Goal: Information Seeking & Learning: Learn about a topic

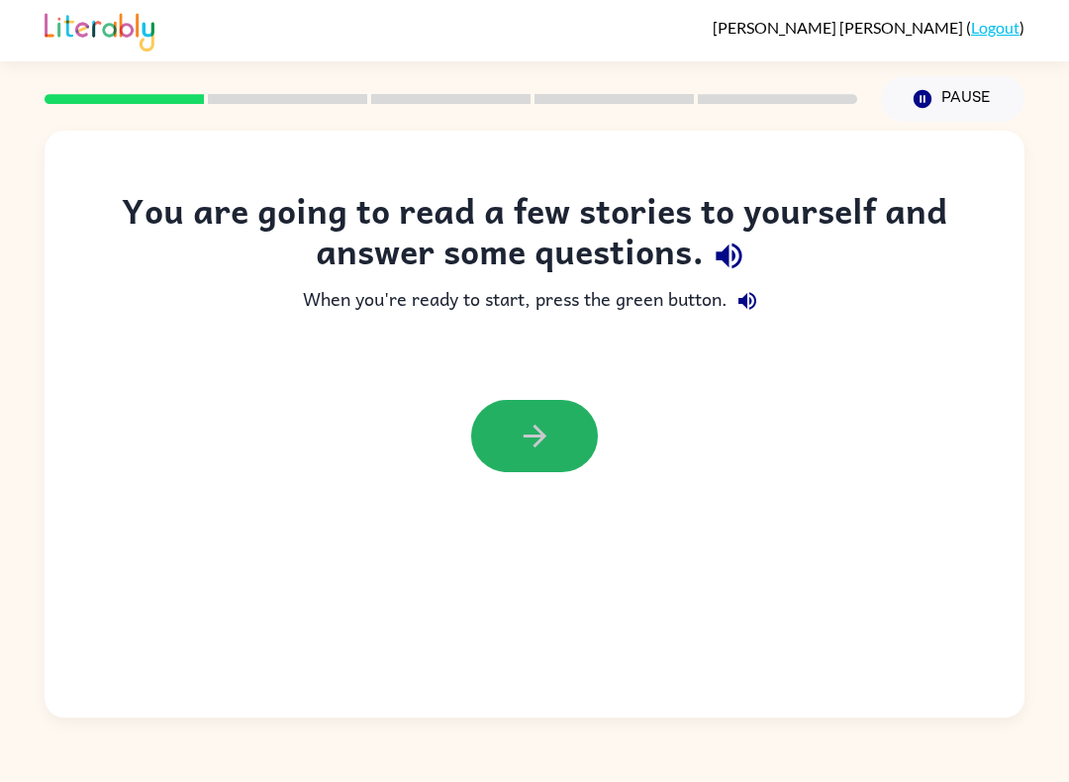
click at [515, 460] on button "button" at bounding box center [534, 436] width 127 height 72
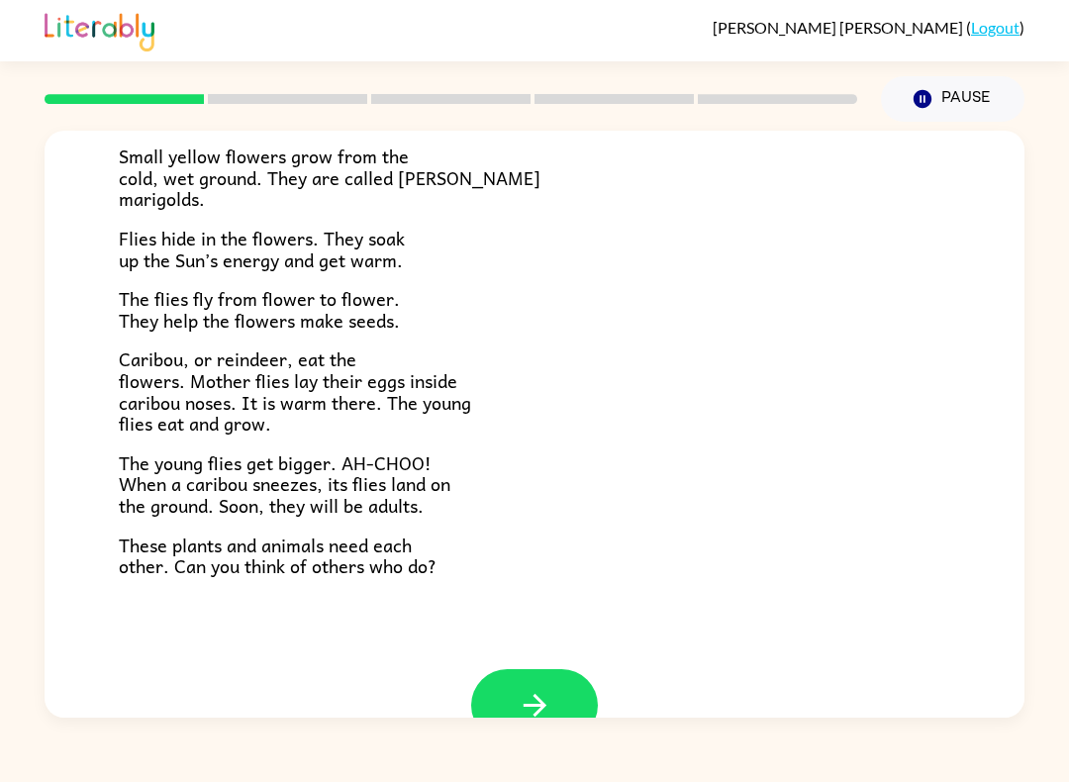
scroll to position [343, 0]
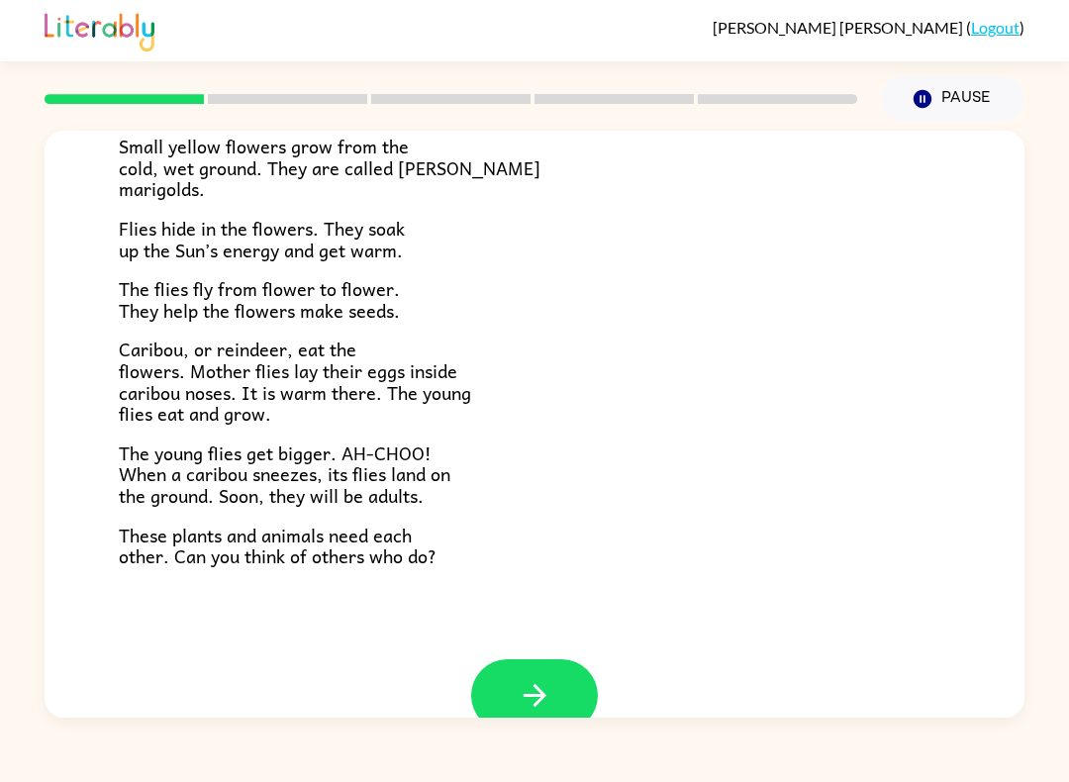
click at [560, 659] on button "button" at bounding box center [534, 695] width 127 height 72
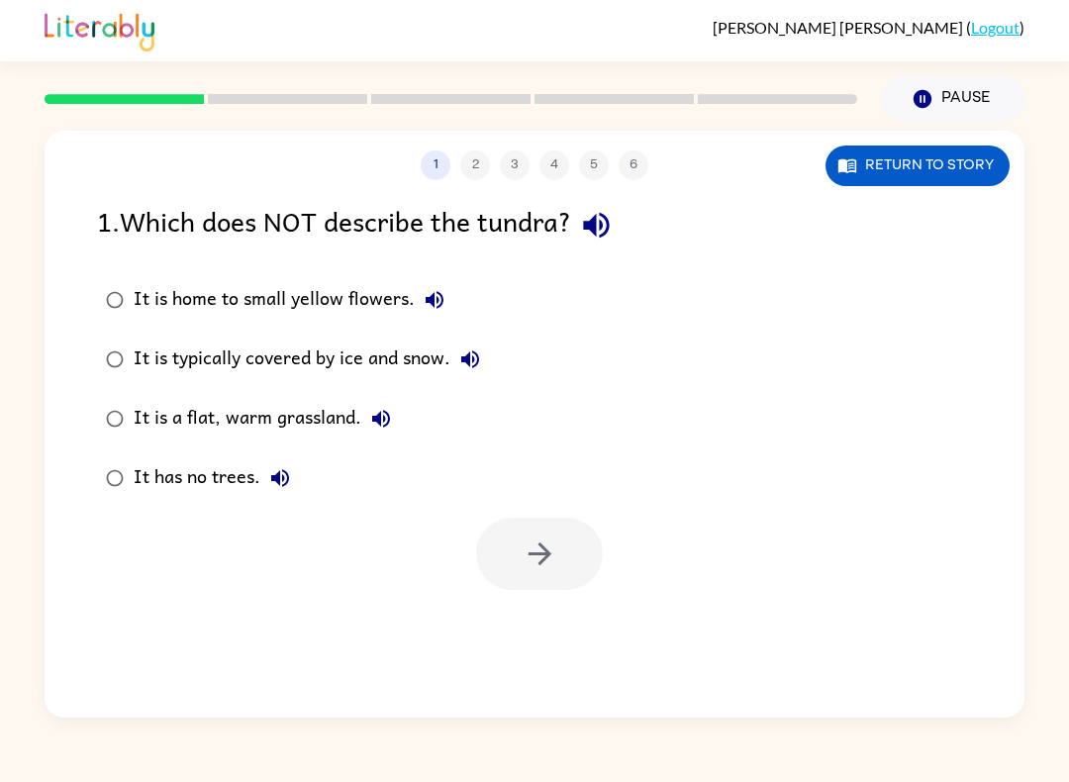
click at [465, 189] on div "1 2 3 4 5 6 Return to story 1 . Which does NOT describe the tundra? It is home …" at bounding box center [535, 424] width 980 height 587
click at [887, 184] on button "Return to story" at bounding box center [918, 166] width 184 height 41
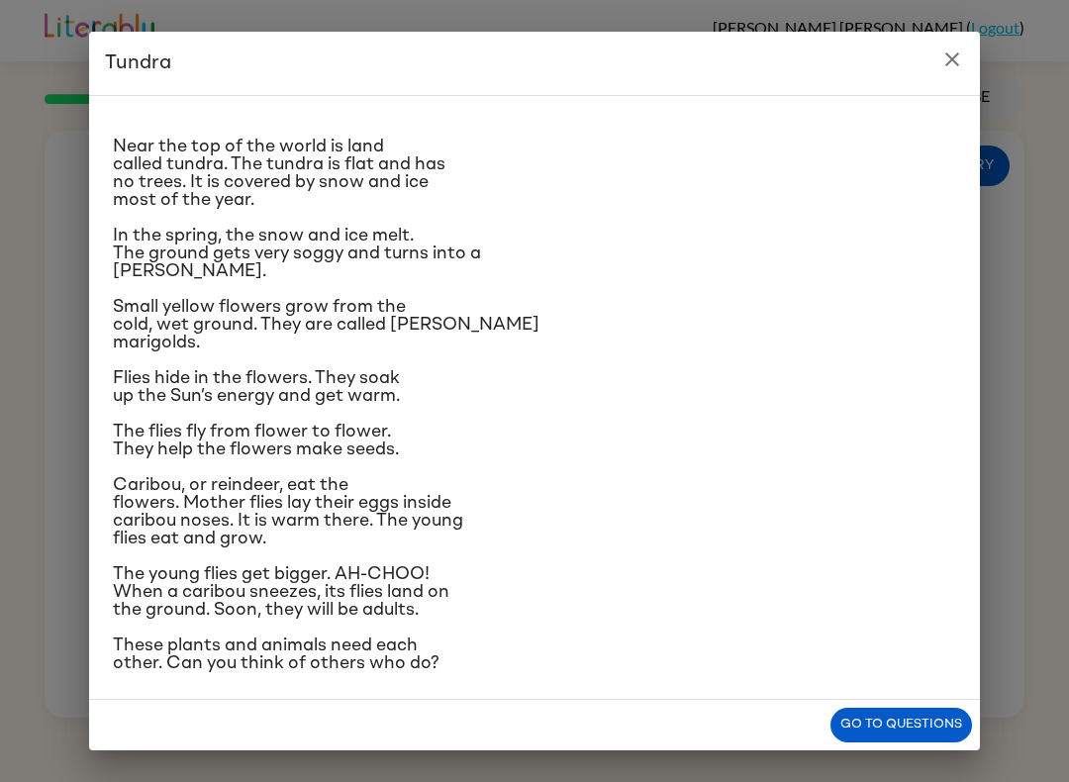
scroll to position [19, 0]
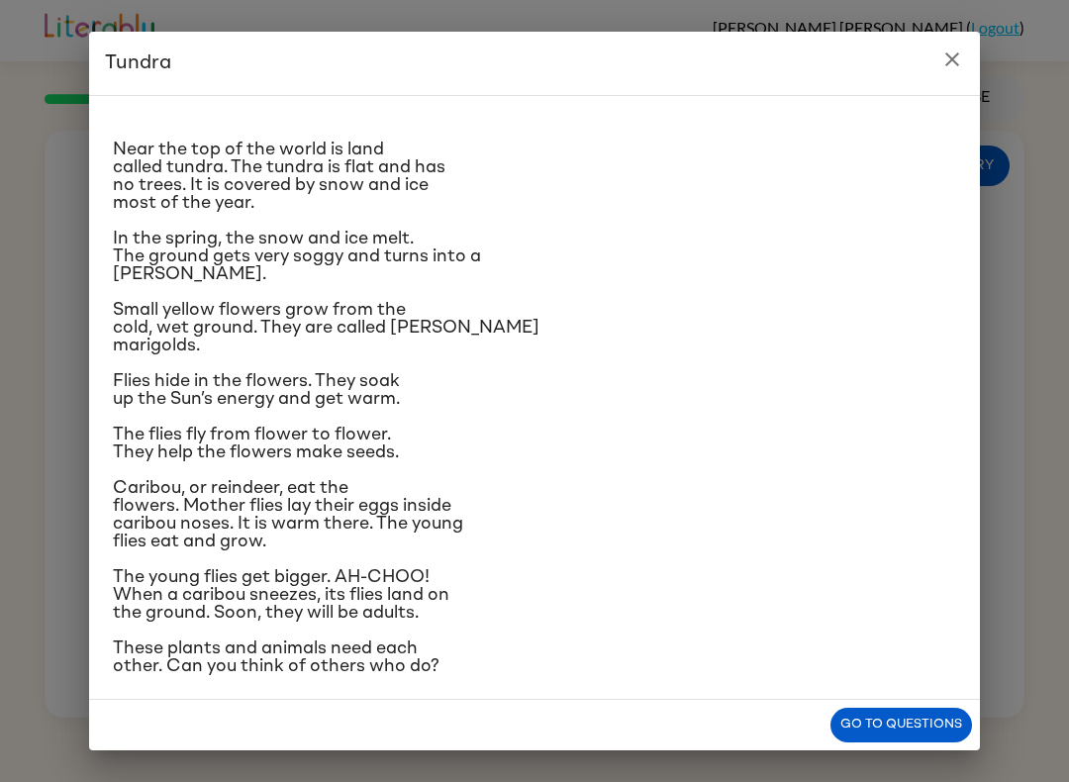
click at [920, 760] on div "Tundra Near the top of the world is land called tundra. The tundra is flat and …" at bounding box center [534, 391] width 1069 height 782
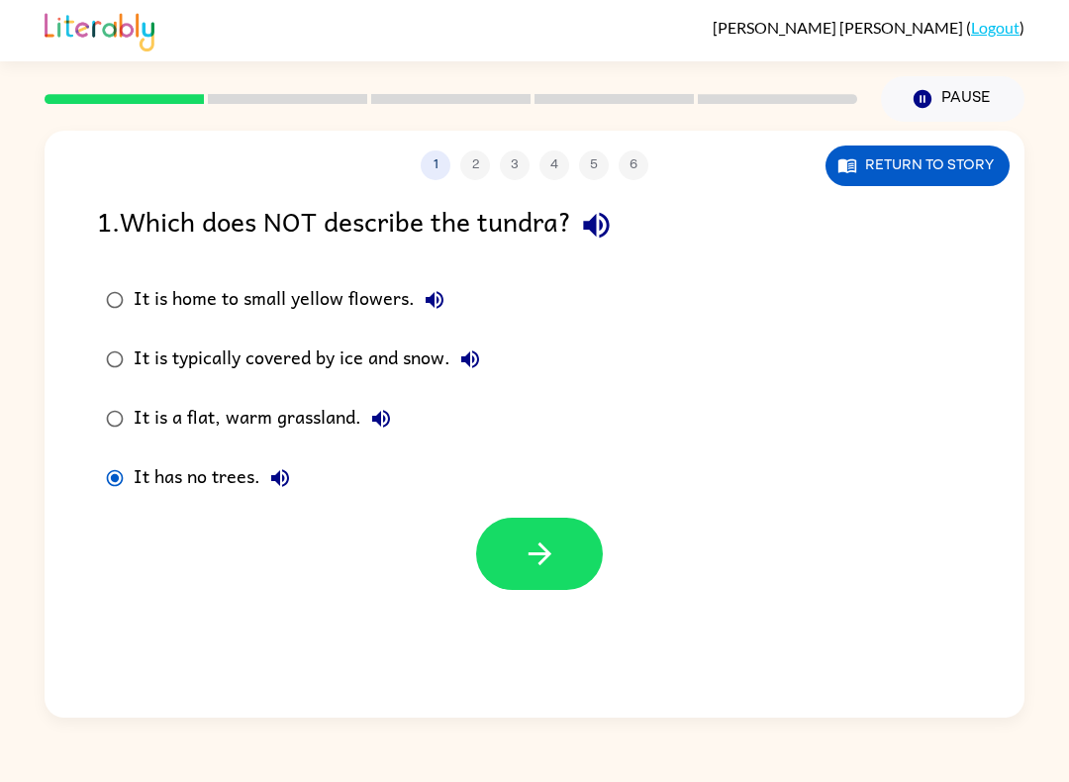
click at [529, 560] on icon "button" at bounding box center [540, 554] width 35 height 35
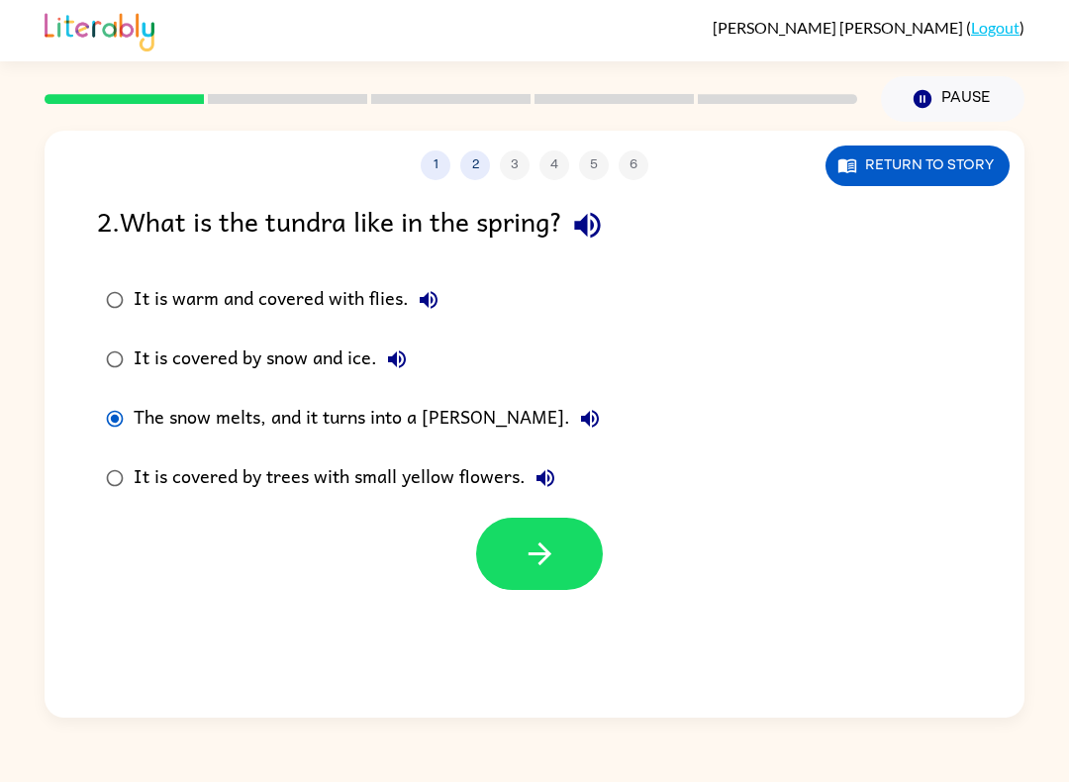
click at [519, 555] on button "button" at bounding box center [539, 554] width 127 height 72
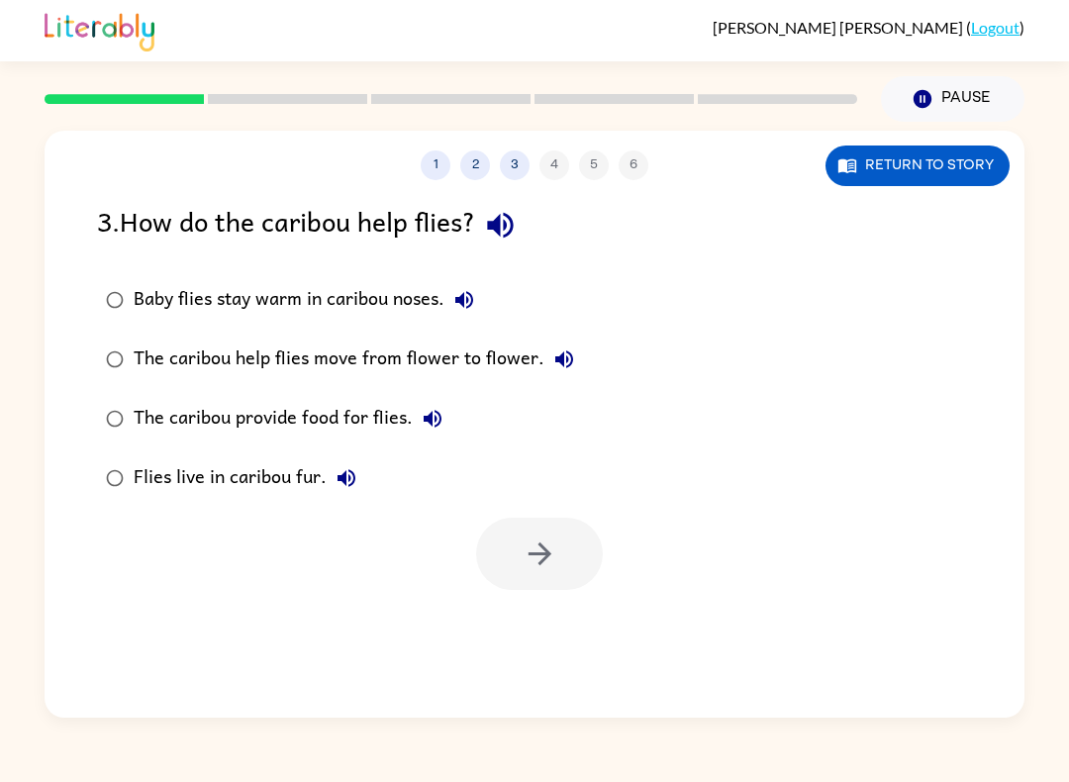
click at [911, 156] on button "Return to story" at bounding box center [918, 166] width 184 height 41
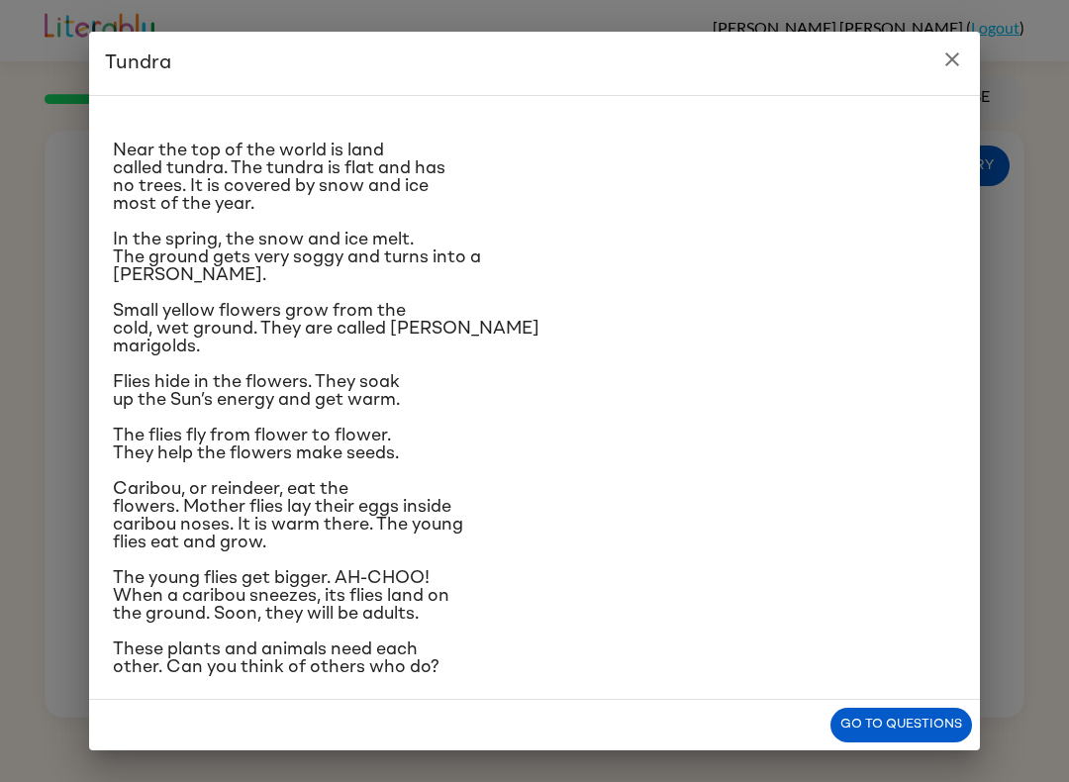
scroll to position [22, 0]
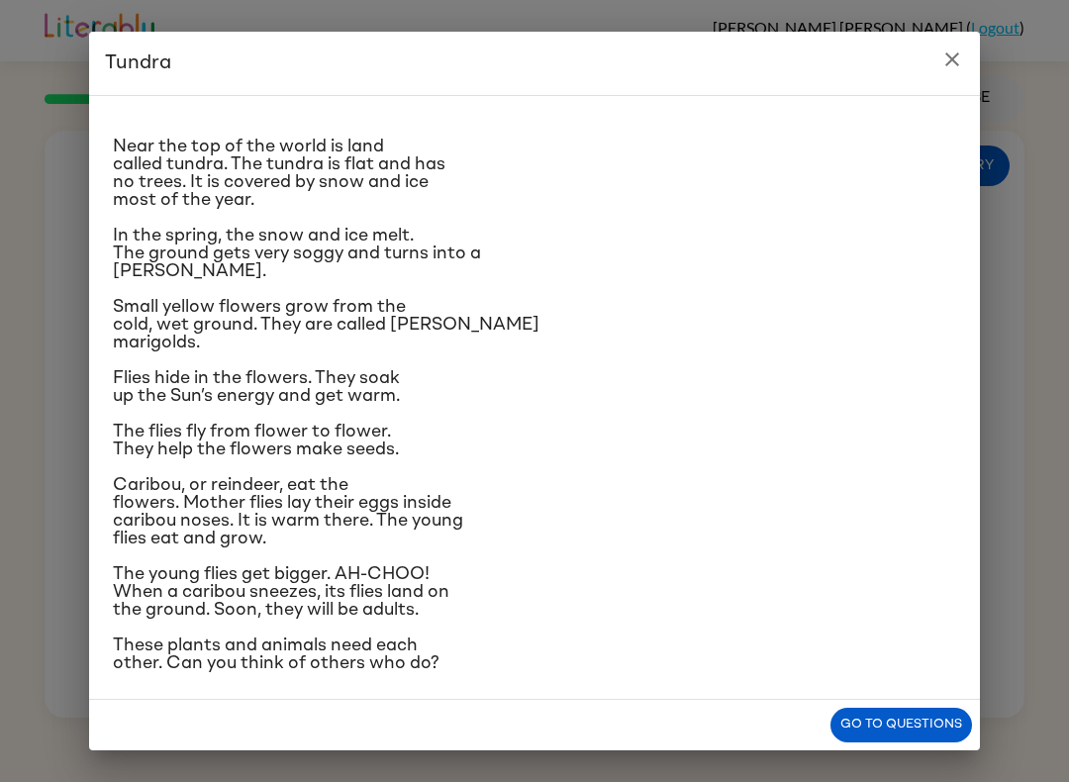
click at [946, 65] on icon "close" at bounding box center [953, 60] width 24 height 24
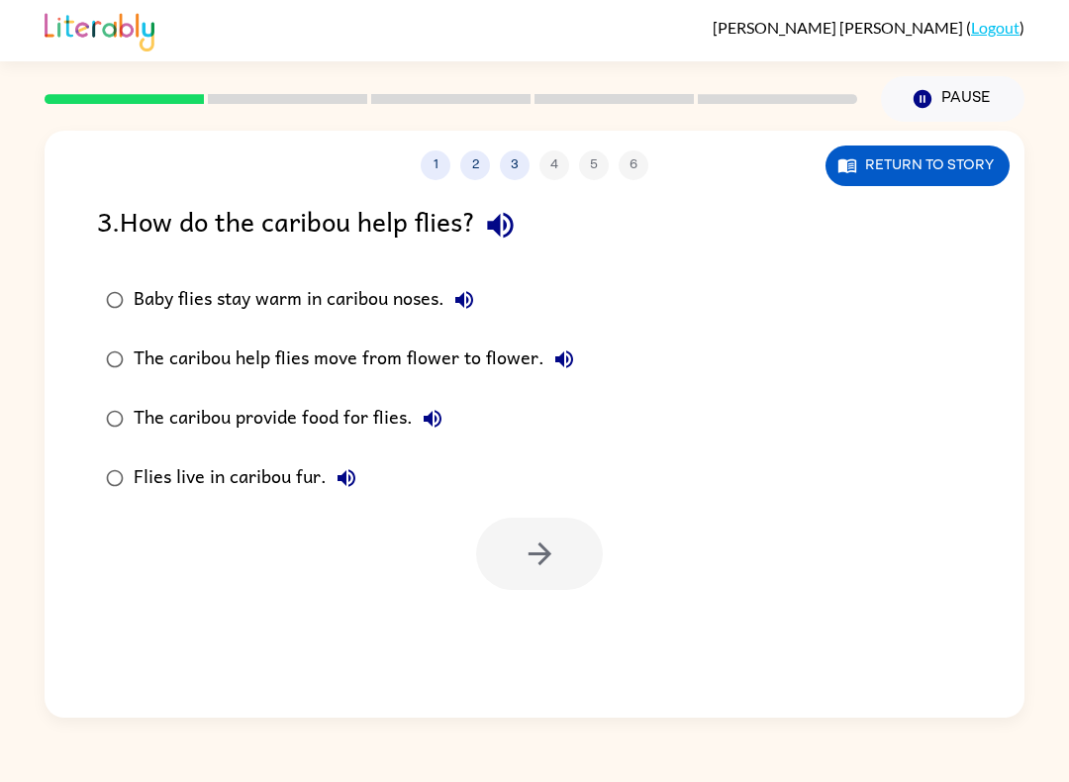
click at [945, 149] on button "Return to story" at bounding box center [918, 166] width 184 height 41
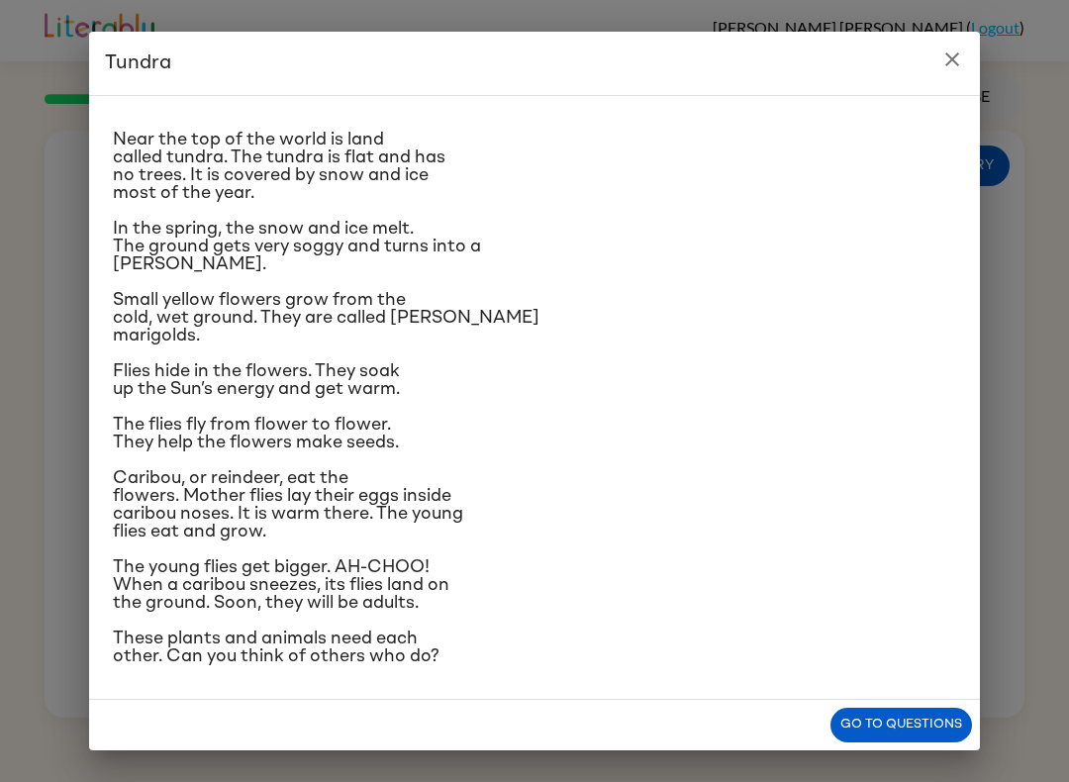
scroll to position [164, 0]
click at [933, 729] on button "Go to questions" at bounding box center [902, 725] width 142 height 35
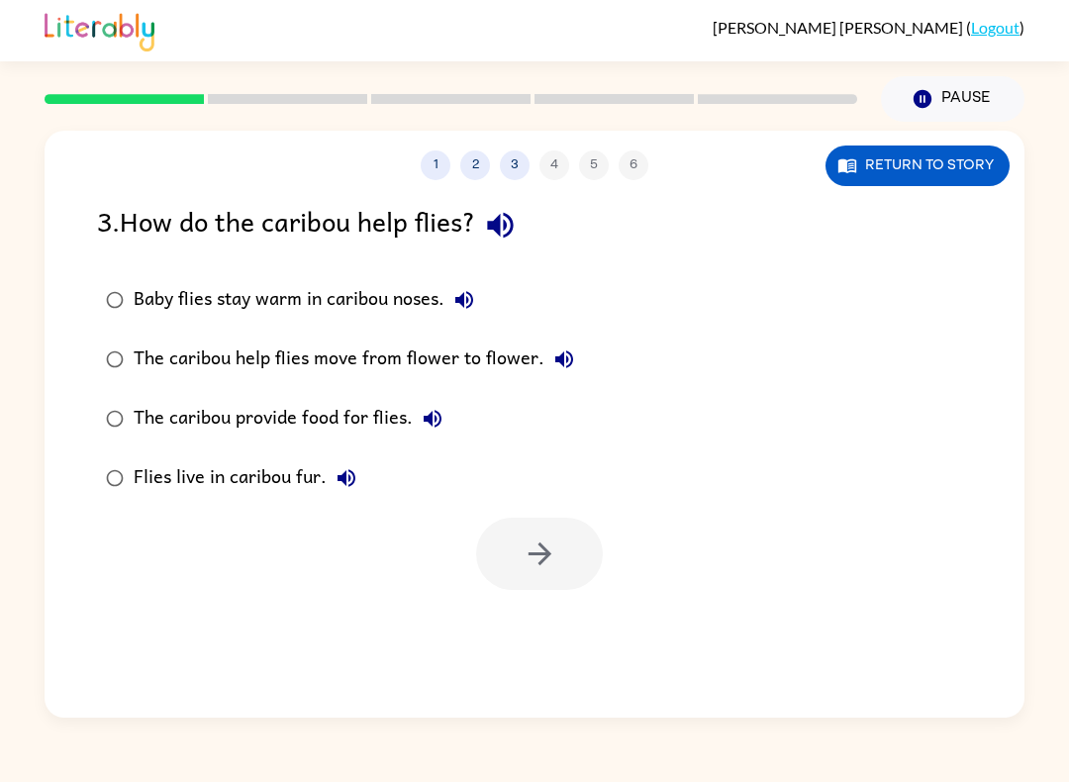
click at [923, 155] on button "Return to story" at bounding box center [918, 166] width 184 height 41
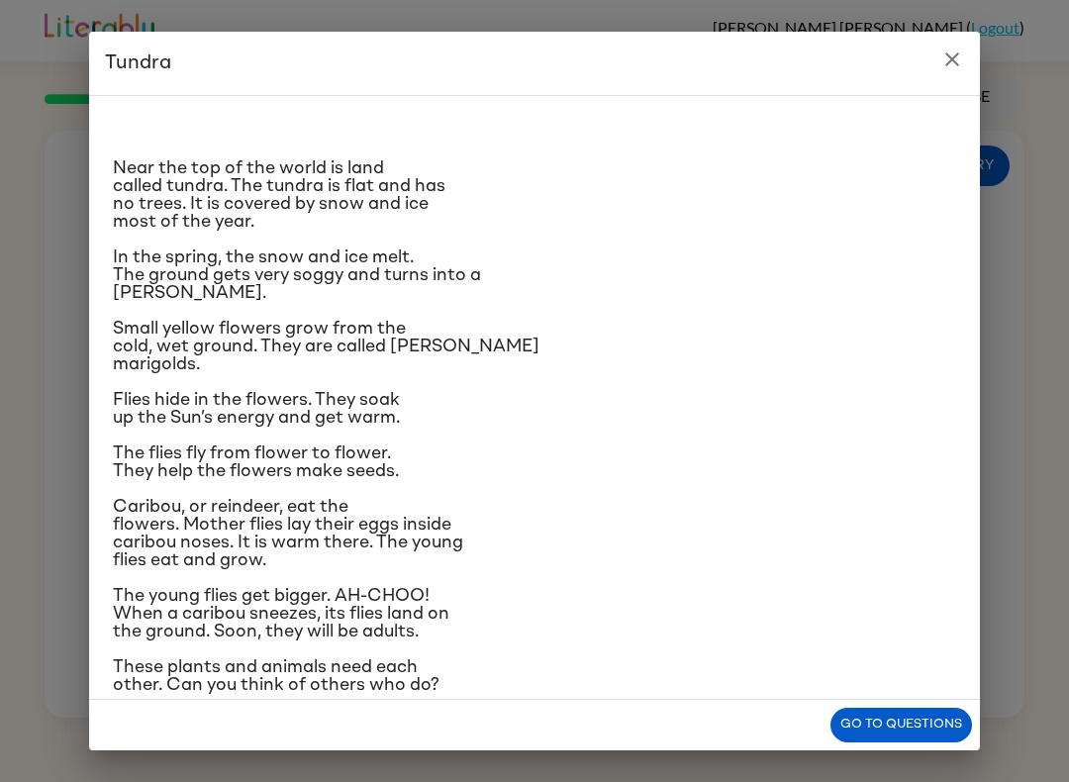
scroll to position [199, 0]
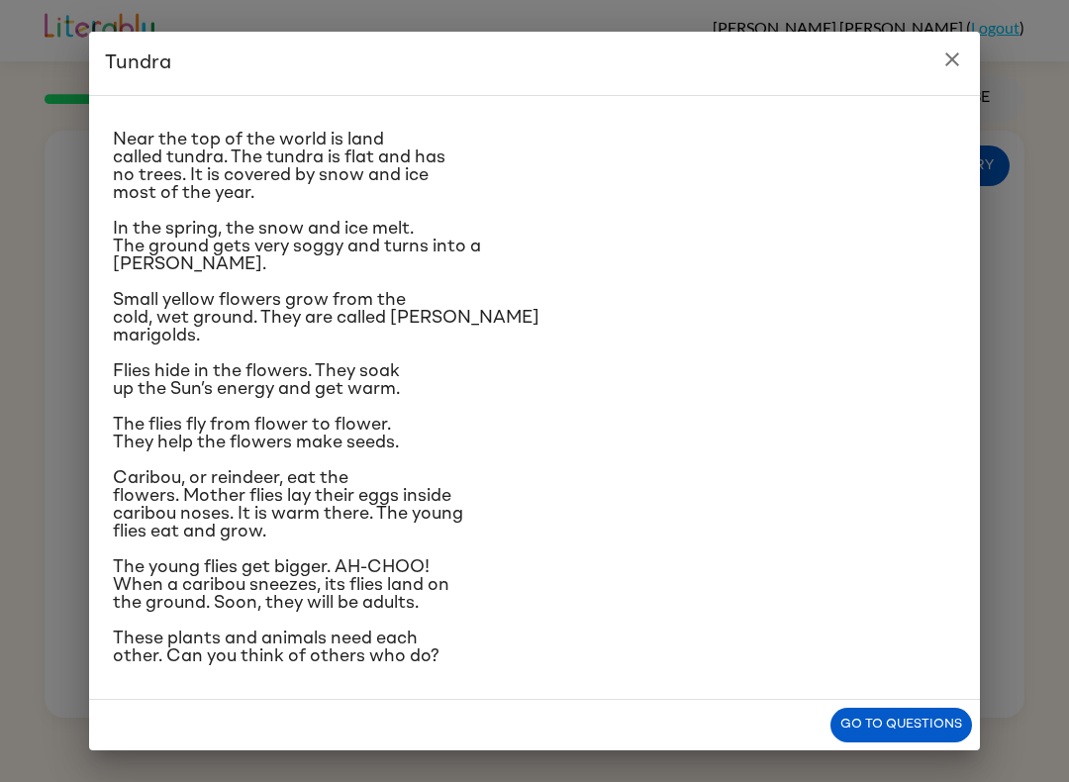
click at [54, 325] on div "Tundra Near the top of the world is land called tundra. The tundra is flat and …" at bounding box center [534, 391] width 1069 height 782
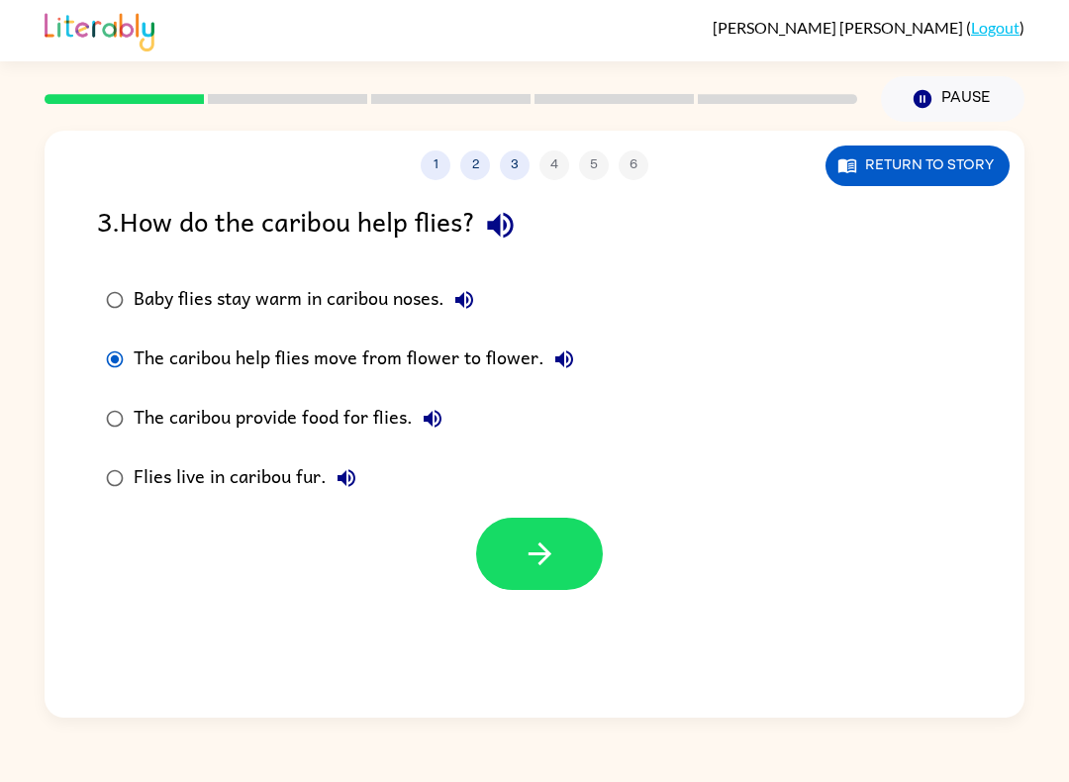
click at [536, 543] on icon "button" at bounding box center [540, 554] width 35 height 35
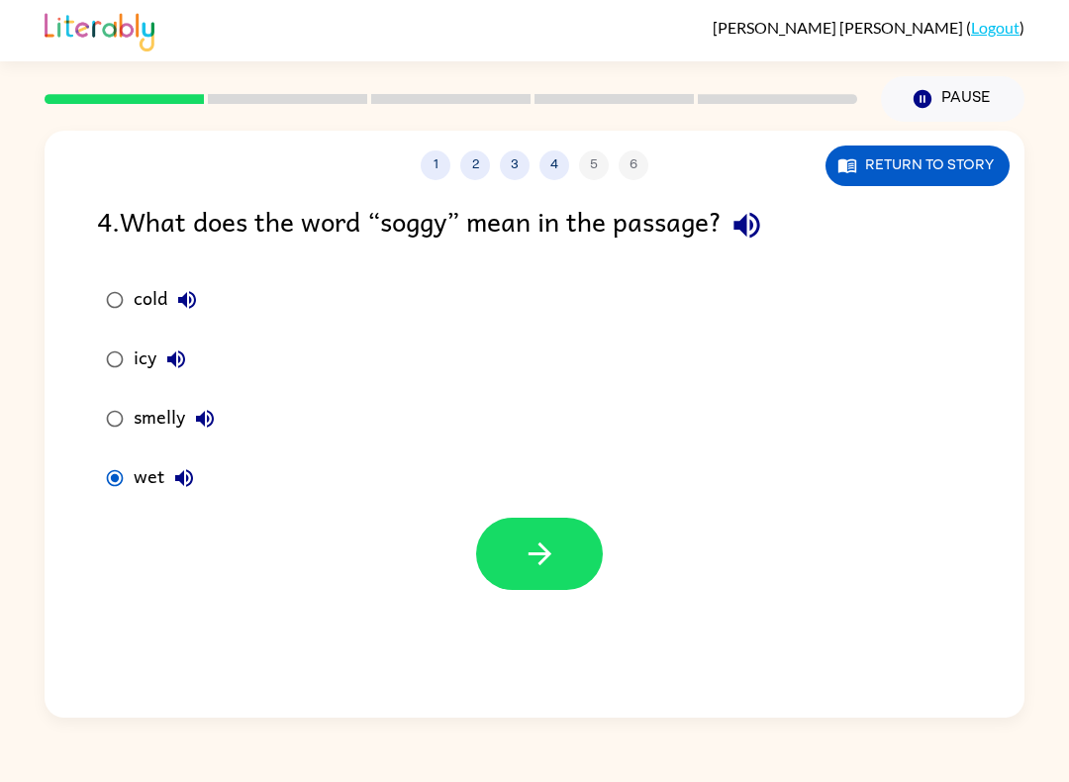
click at [506, 551] on button "button" at bounding box center [539, 554] width 127 height 72
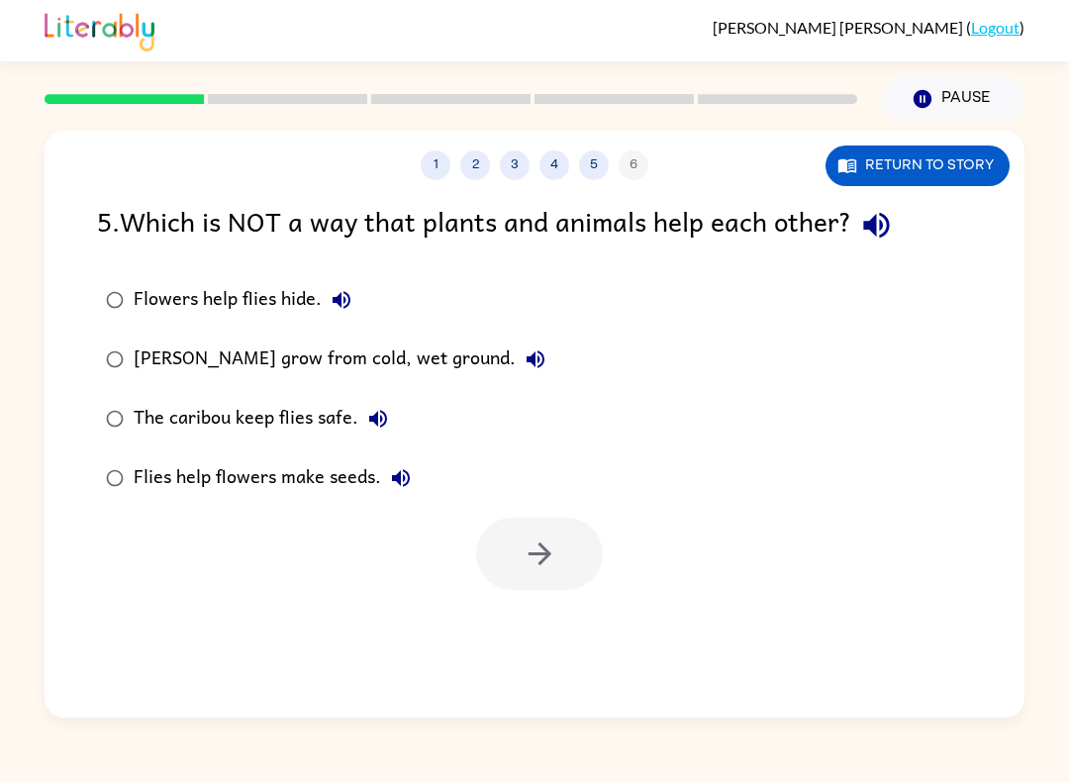
click at [935, 142] on div "1 2 3 4 5 6 Return to story" at bounding box center [535, 156] width 980 height 50
click at [953, 148] on button "Return to story" at bounding box center [918, 166] width 184 height 41
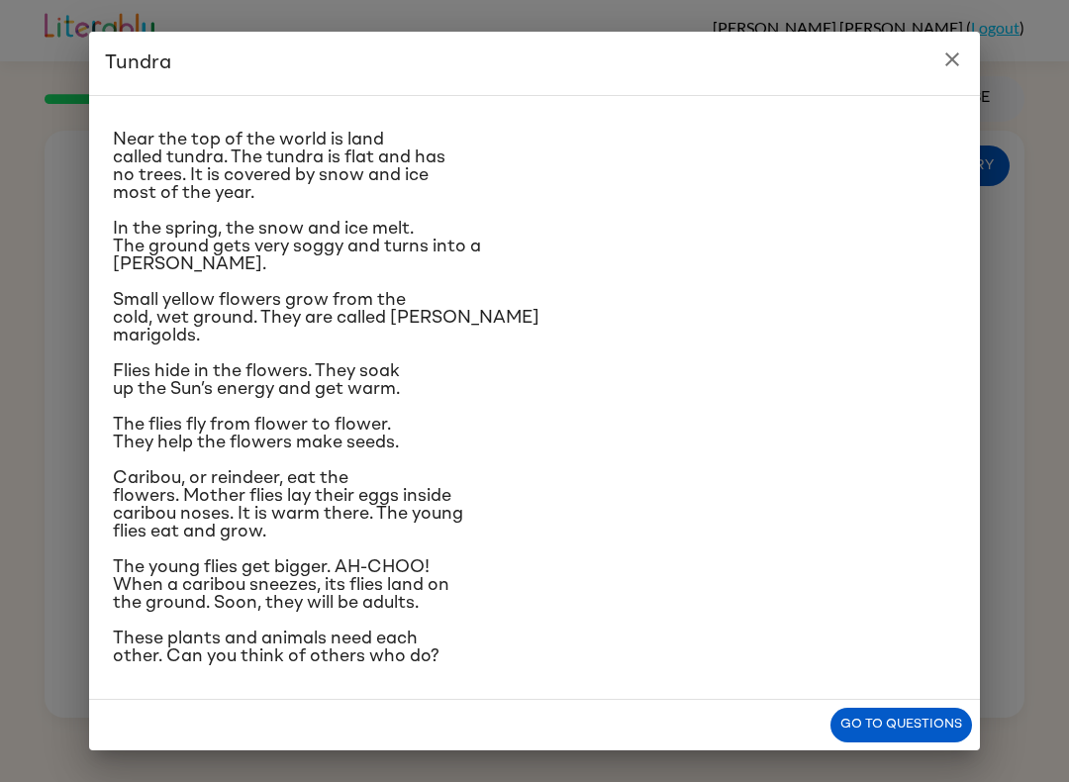
scroll to position [164, 0]
click at [905, 733] on button "Go to questions" at bounding box center [902, 725] width 142 height 35
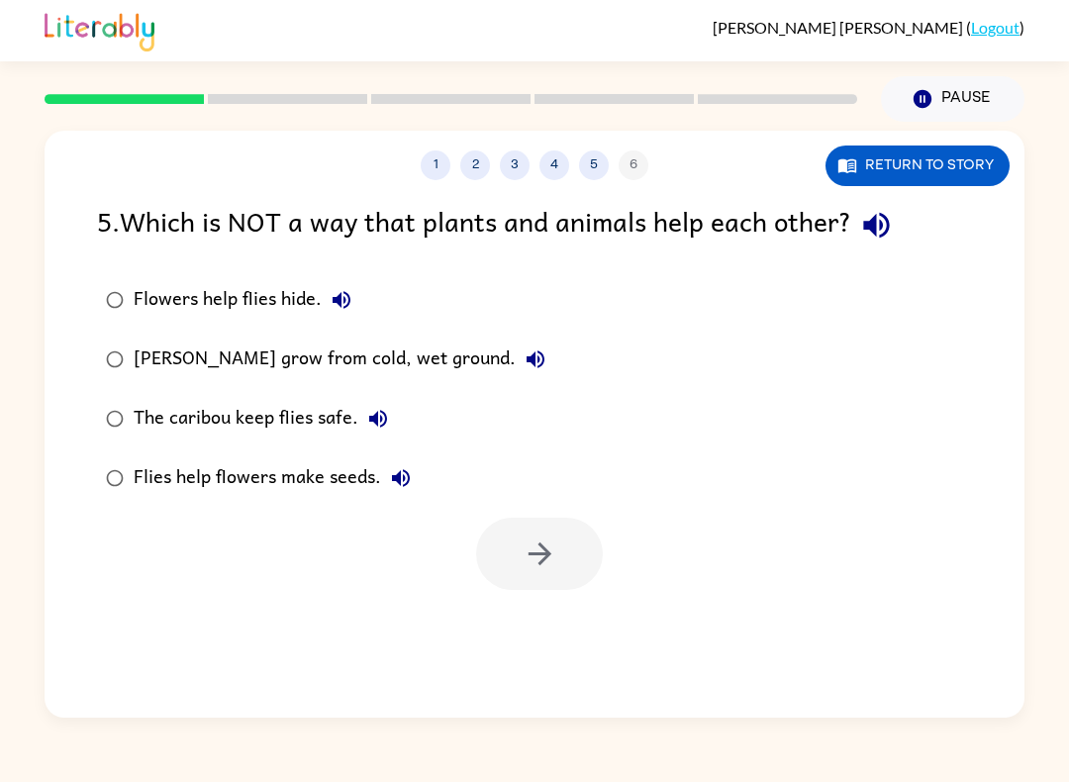
click at [450, 165] on button "1" at bounding box center [436, 165] width 30 height 30
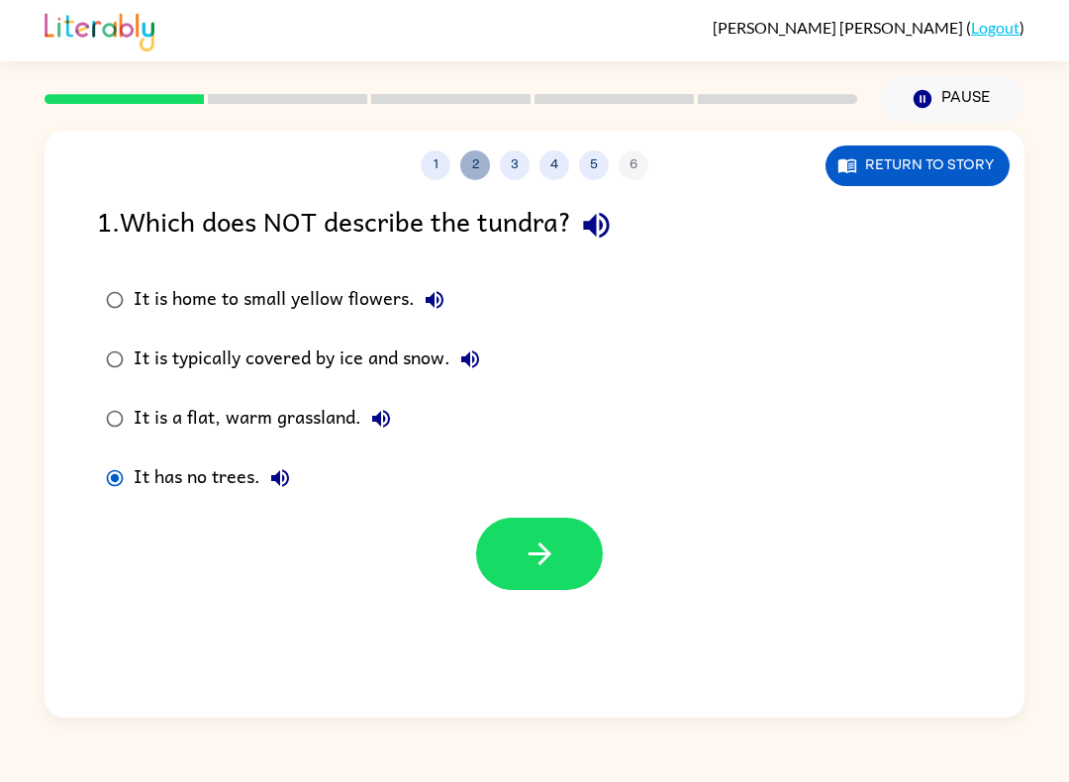
click at [483, 157] on button "2" at bounding box center [475, 165] width 30 height 30
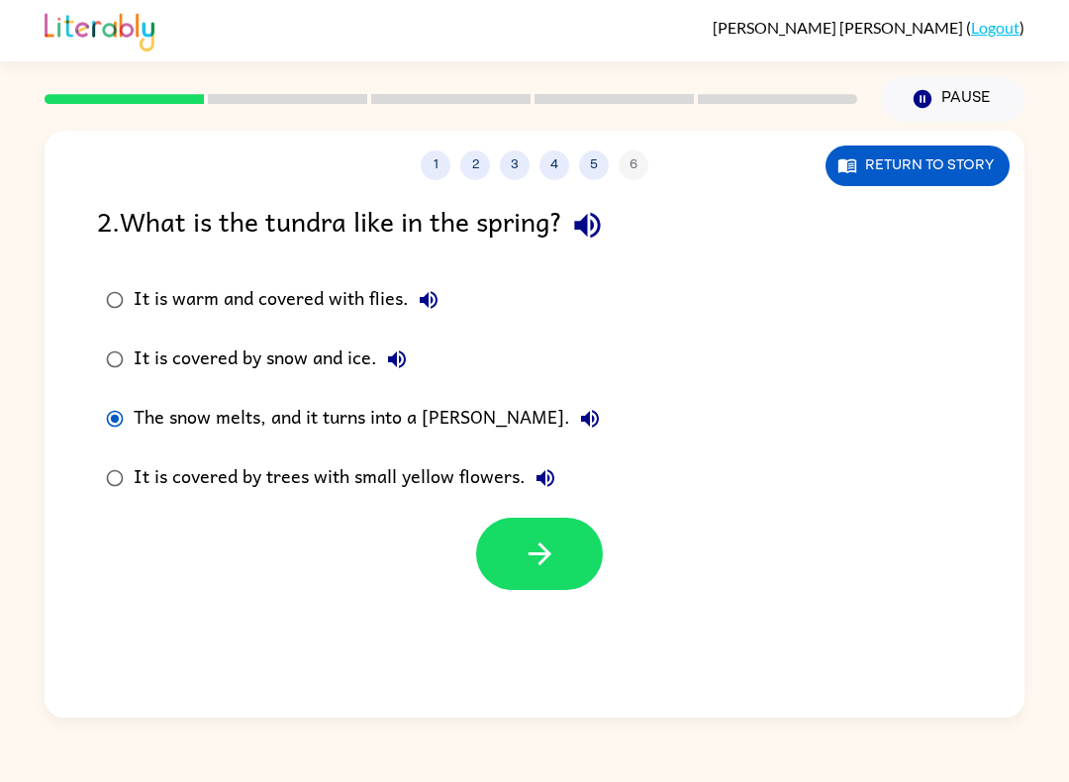
click at [562, 167] on button "4" at bounding box center [555, 165] width 30 height 30
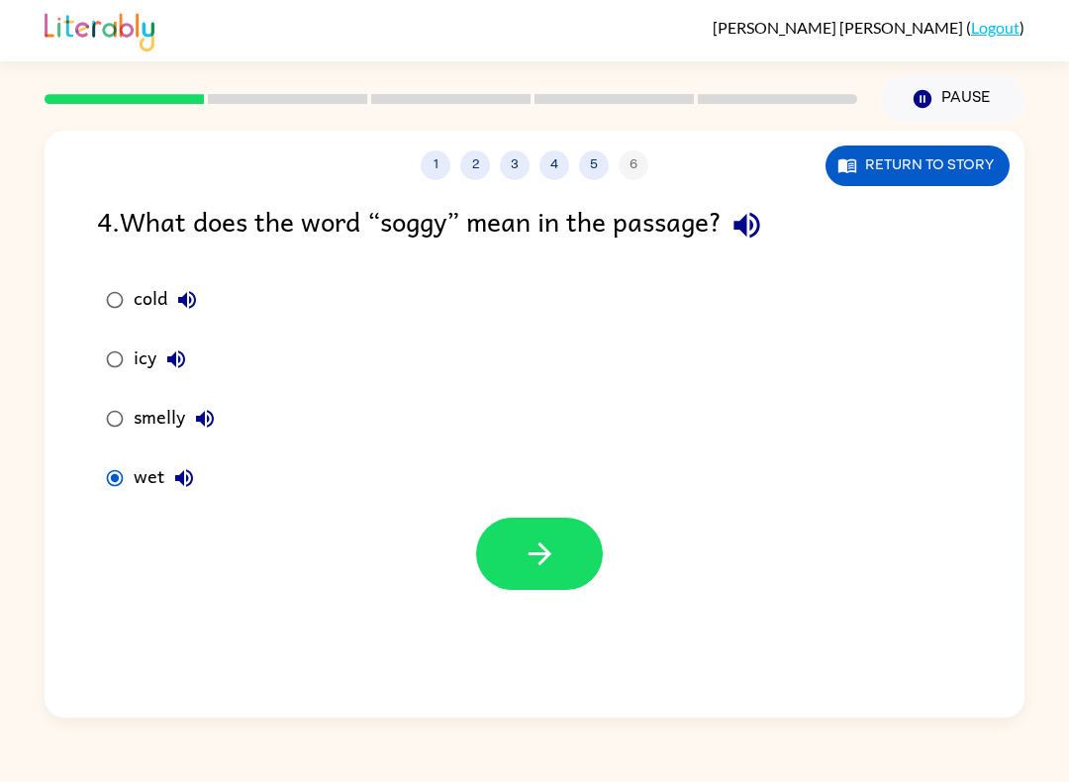
click at [513, 172] on button "3" at bounding box center [515, 165] width 30 height 30
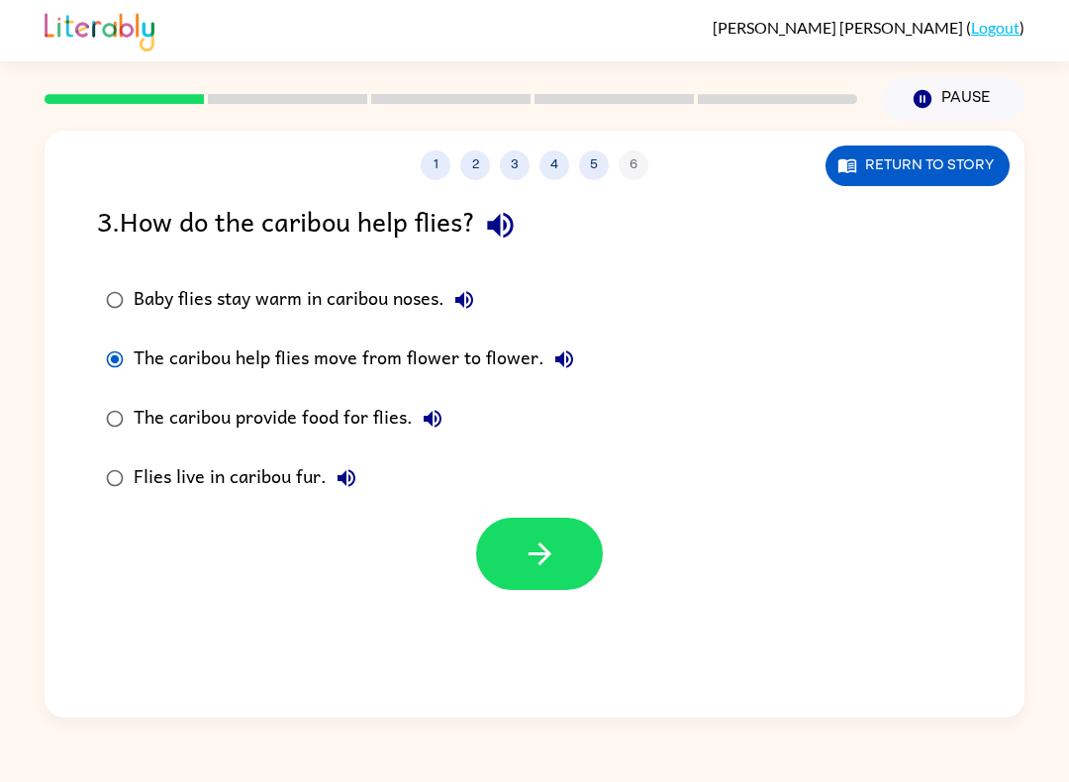
click at [590, 146] on div "1 2 3 4 5 6 Return to story" at bounding box center [535, 156] width 980 height 50
click at [635, 175] on div "1 2 3 4 5 6" at bounding box center [535, 165] width 980 height 30
click at [595, 171] on button "5" at bounding box center [594, 165] width 30 height 30
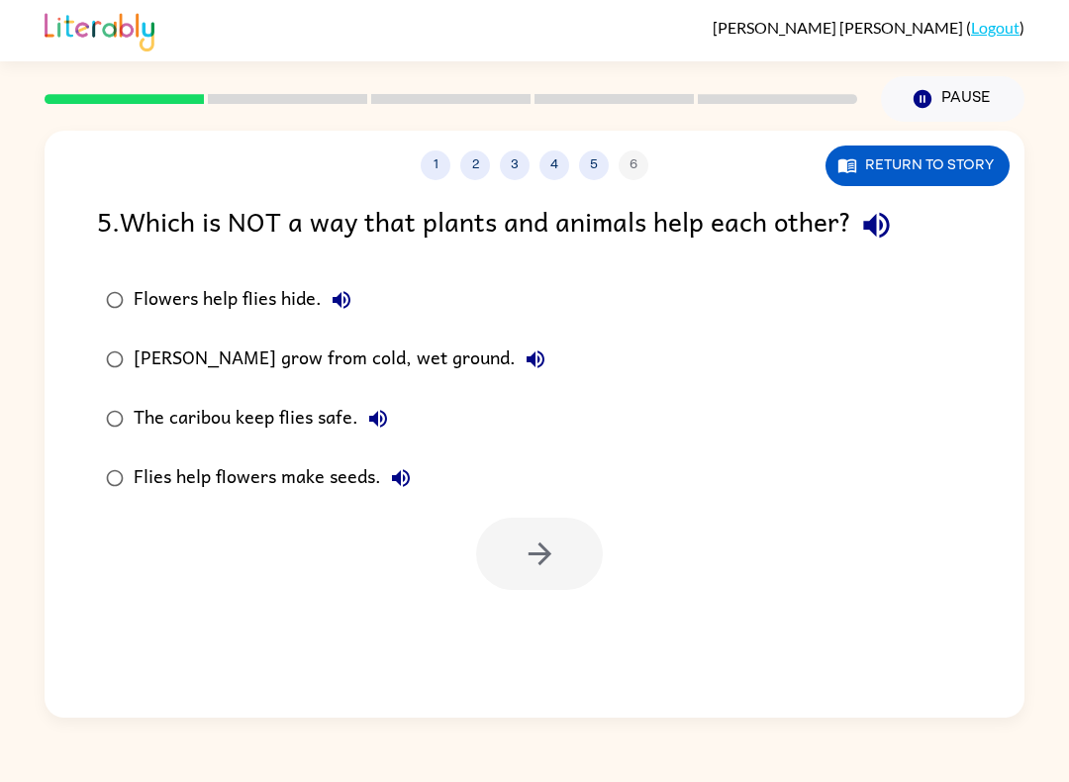
click at [946, 180] on button "Return to story" at bounding box center [918, 166] width 184 height 41
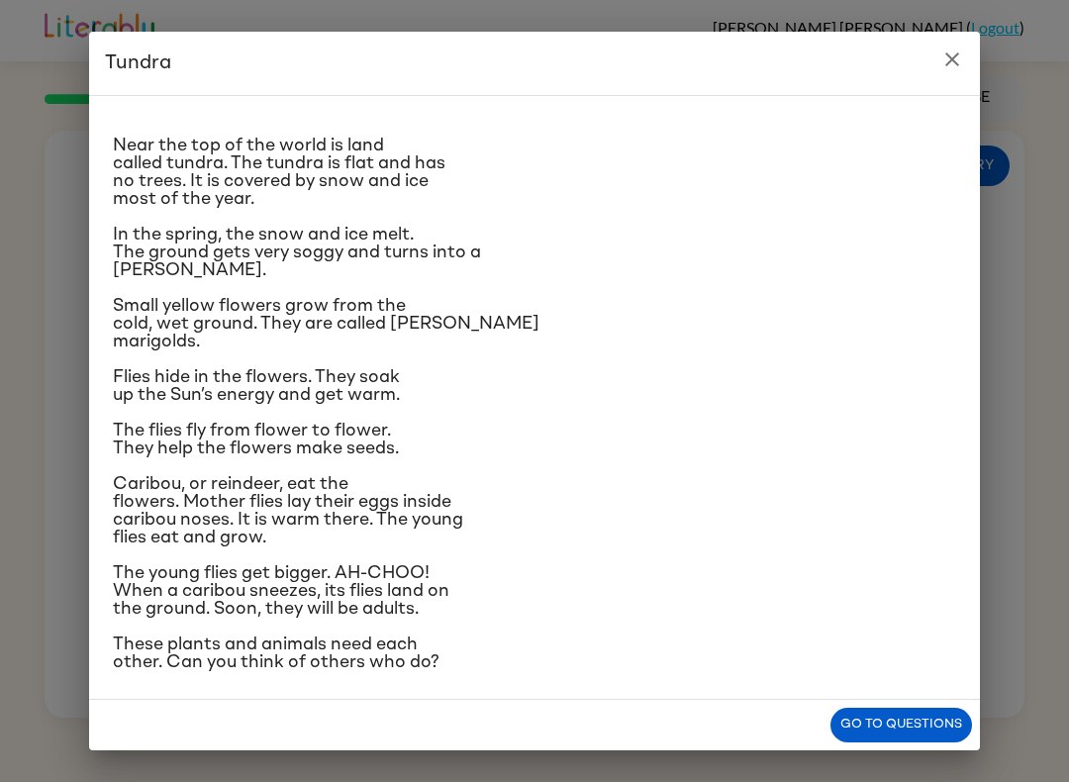
scroll to position [25, 0]
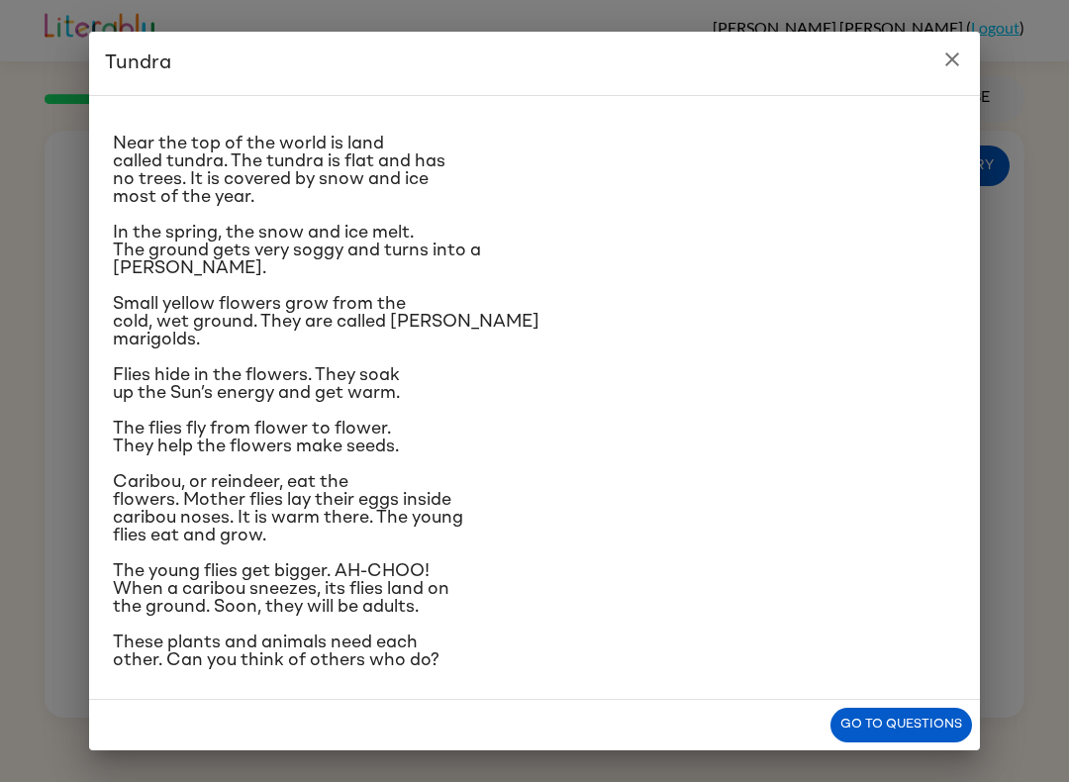
click at [957, 50] on icon "close" at bounding box center [953, 60] width 24 height 24
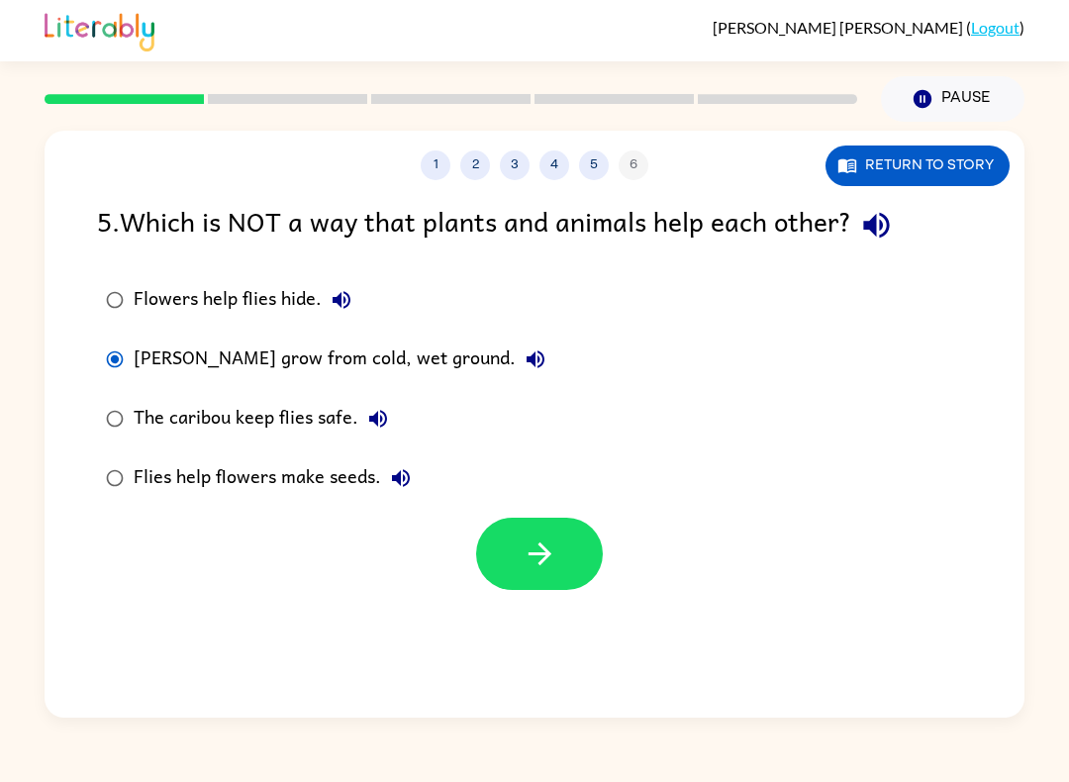
click at [560, 553] on button "button" at bounding box center [539, 554] width 127 height 72
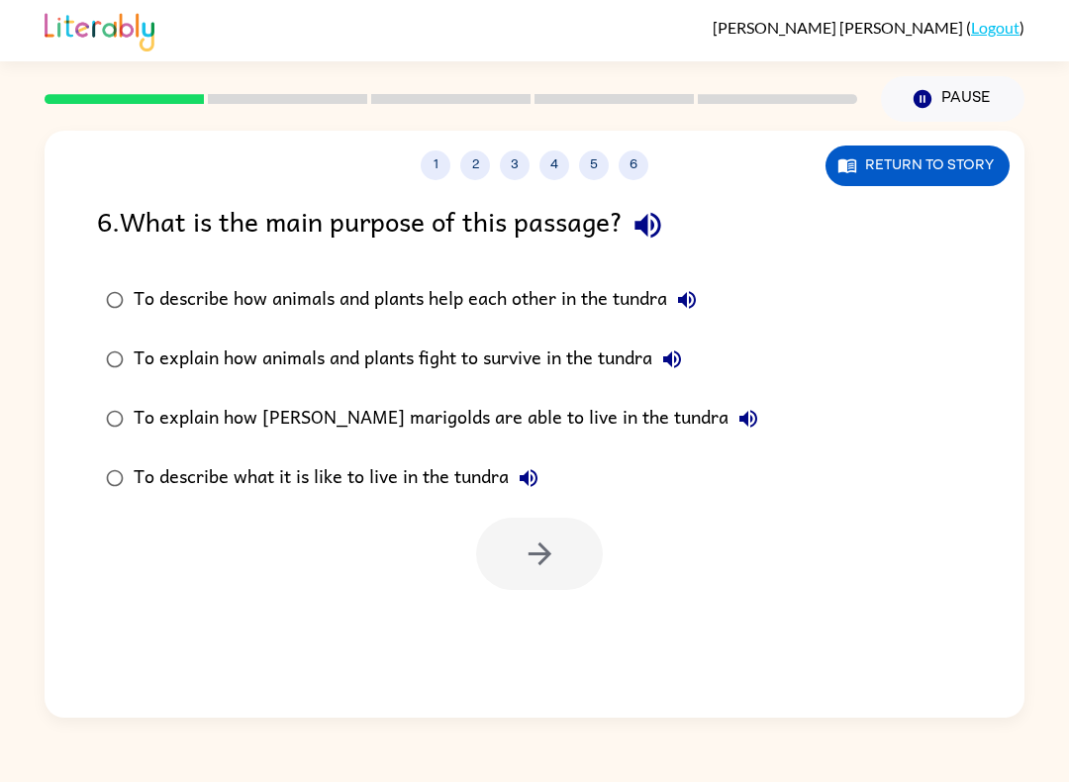
click at [80, 293] on div "6 . What is the main purpose of this passage? To describe how animals and plant…" at bounding box center [535, 395] width 980 height 390
click at [523, 565] on icon "button" at bounding box center [540, 554] width 35 height 35
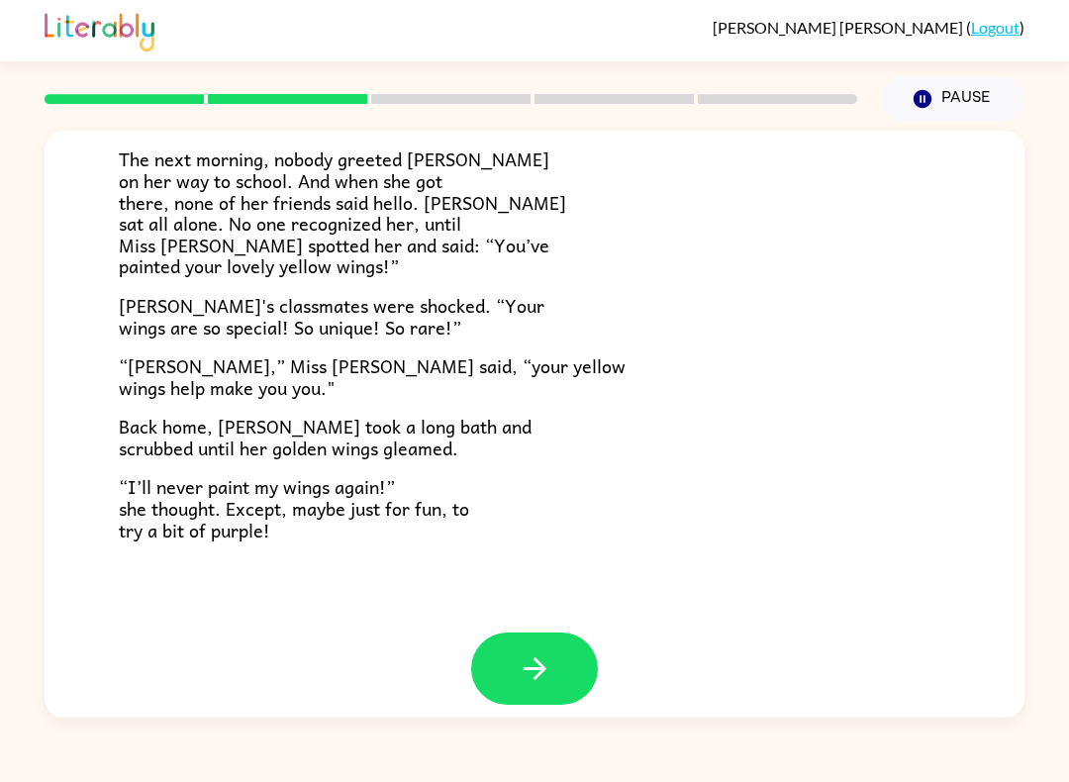
scroll to position [514, 0]
click at [541, 654] on icon "button" at bounding box center [535, 669] width 35 height 35
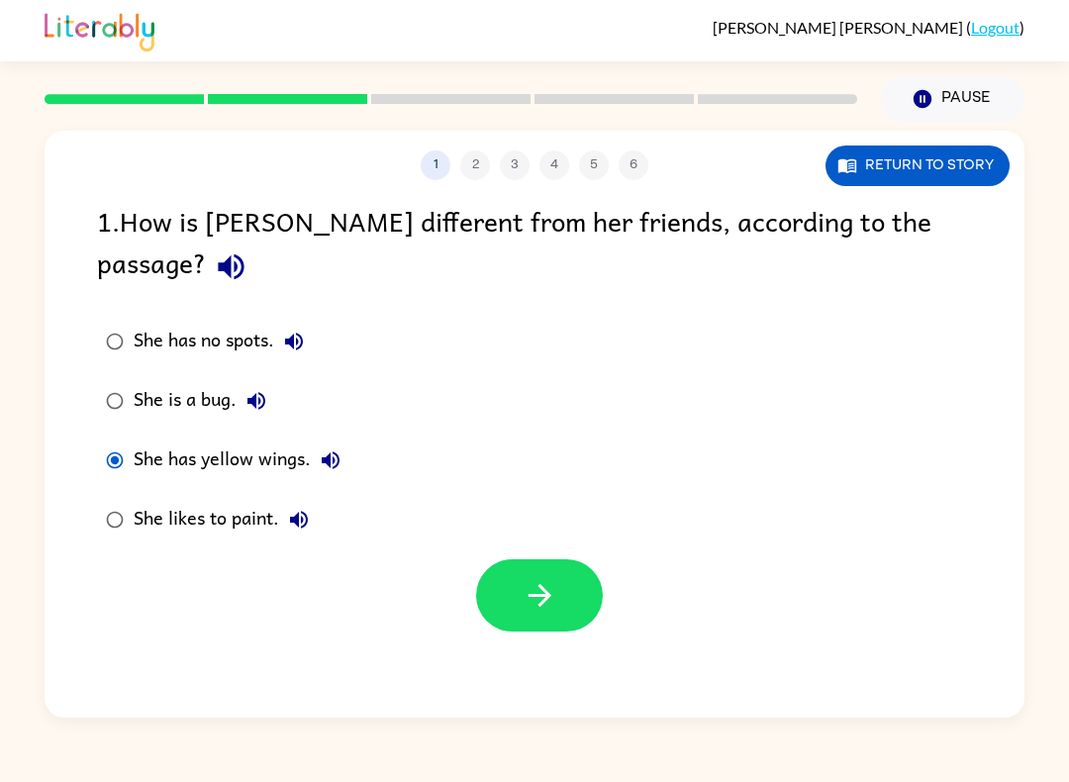
click at [539, 578] on icon "button" at bounding box center [540, 595] width 35 height 35
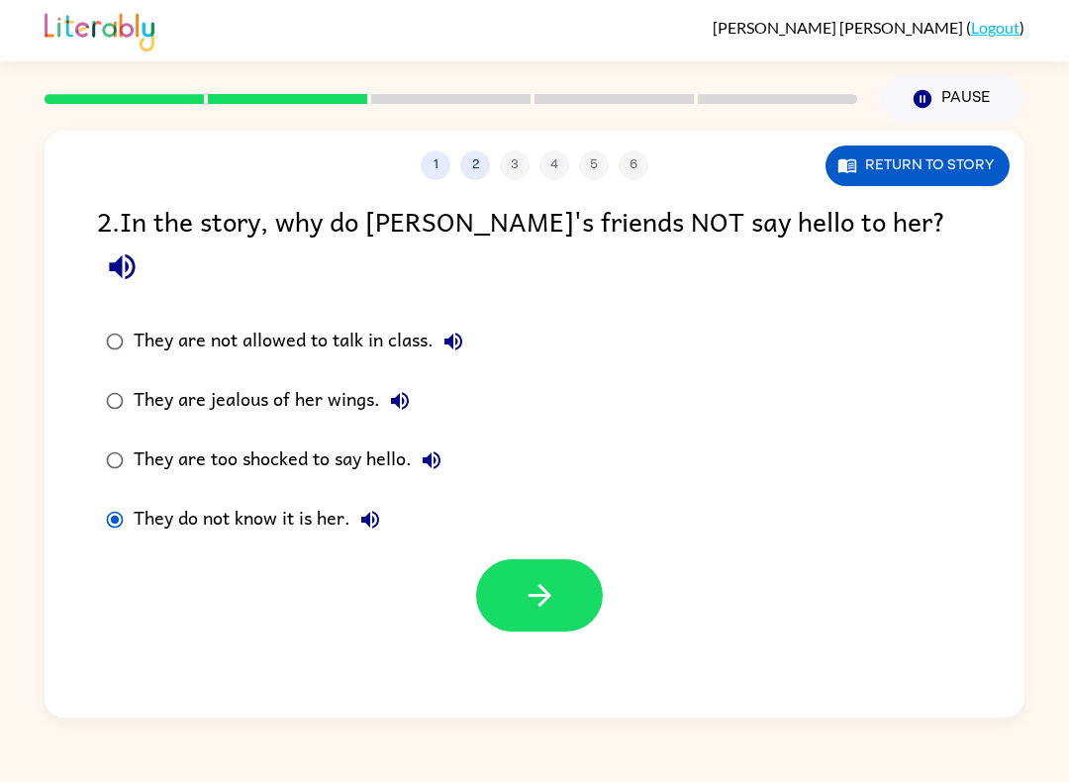
click at [551, 578] on icon "button" at bounding box center [540, 595] width 35 height 35
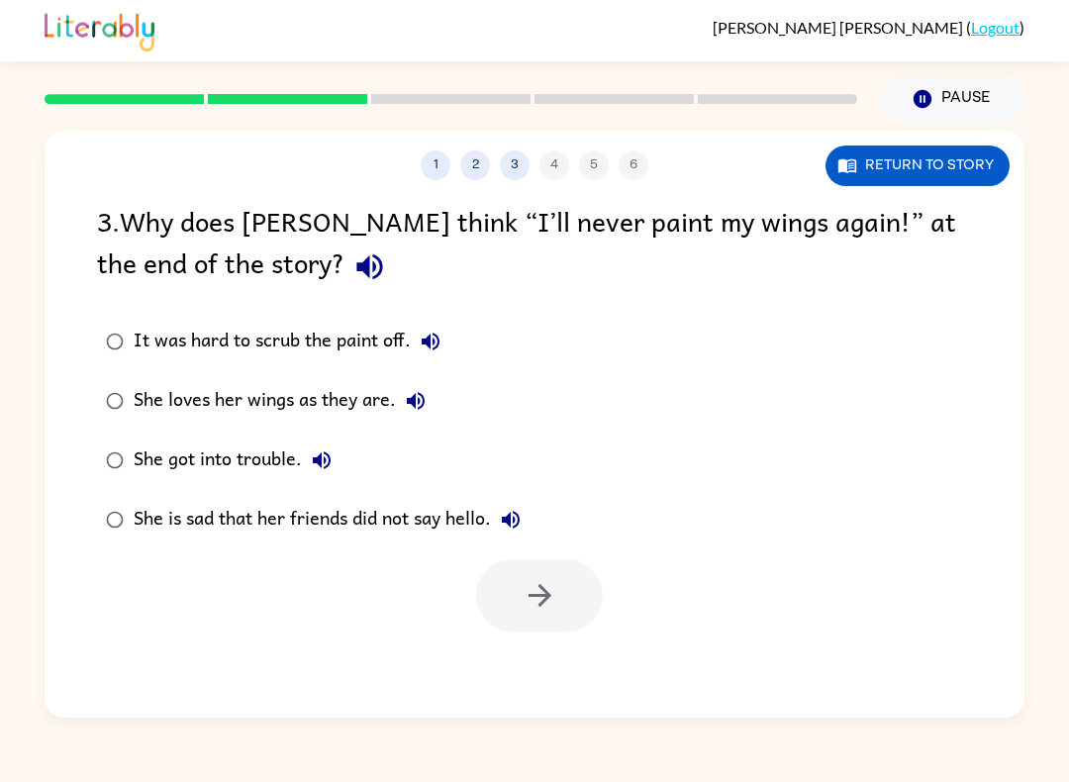
click at [147, 414] on div "She loves her wings as they are." at bounding box center [285, 401] width 302 height 40
click at [528, 596] on icon "button" at bounding box center [540, 595] width 35 height 35
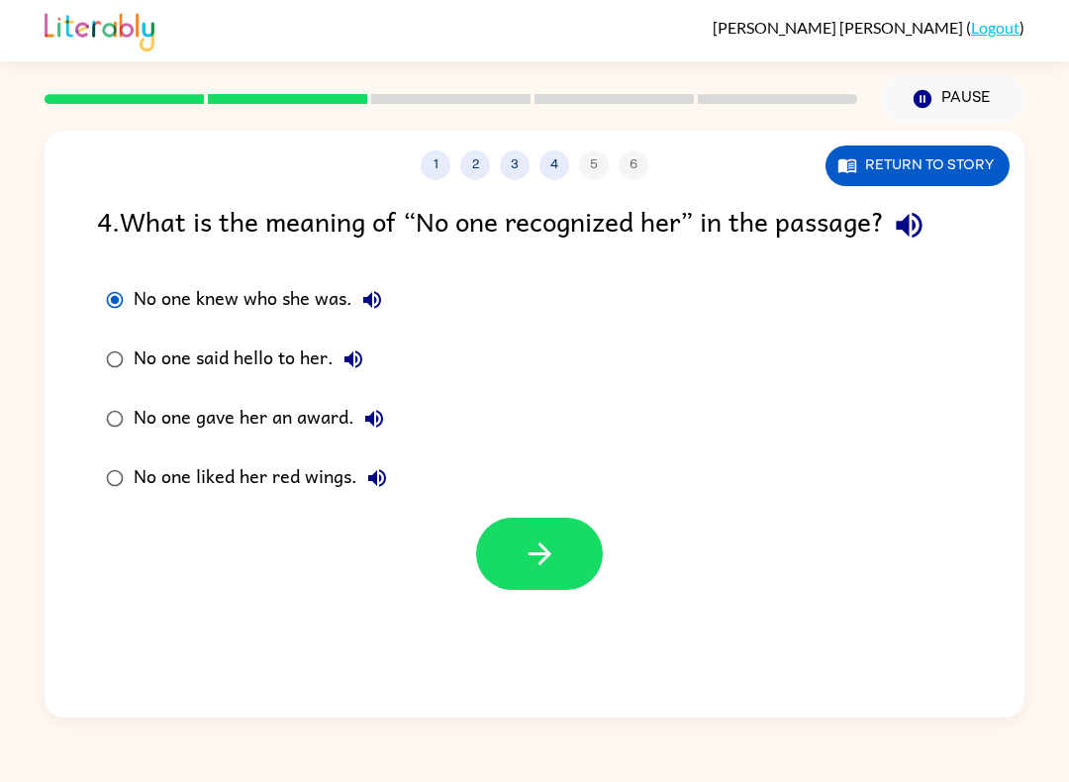
click at [554, 563] on icon "button" at bounding box center [540, 554] width 35 height 35
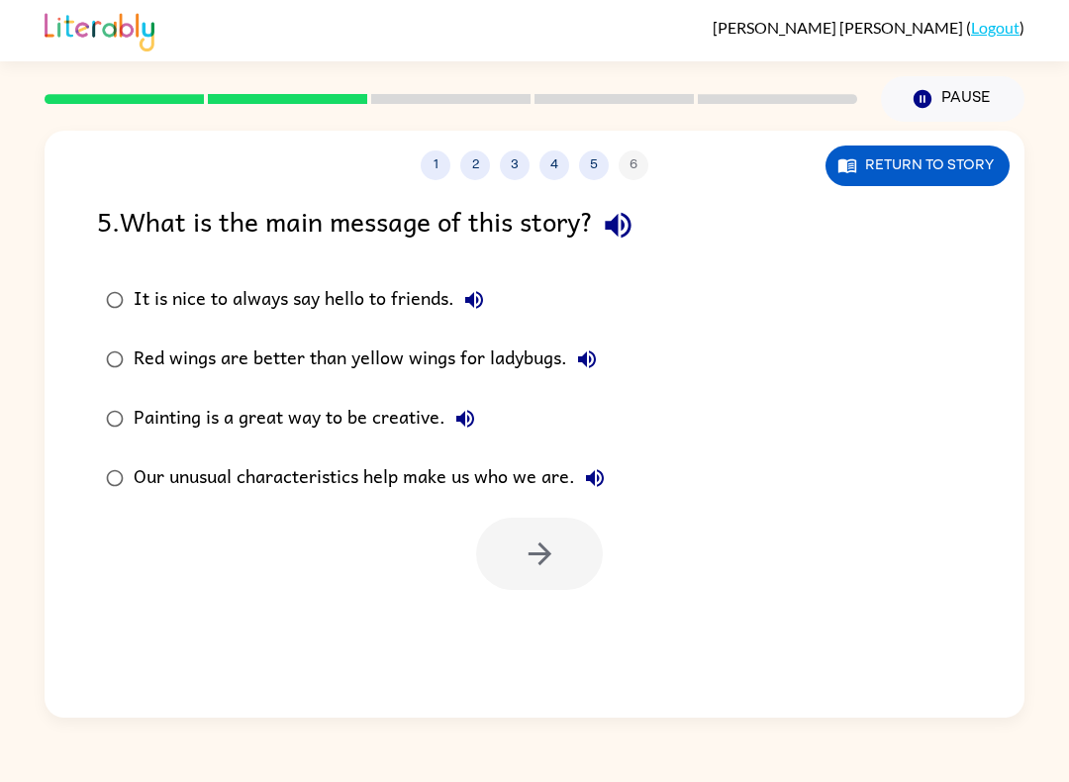
click at [96, 499] on label "Our unusual characteristics help make us who we are." at bounding box center [355, 478] width 539 height 59
click at [359, 770] on div "[PERSON_NAME] ( Logout ) Pause Pause 1 2 3 4 5 6 Return to story 5 . What is th…" at bounding box center [534, 391] width 1069 height 782
click at [548, 557] on icon "button" at bounding box center [539, 554] width 23 height 23
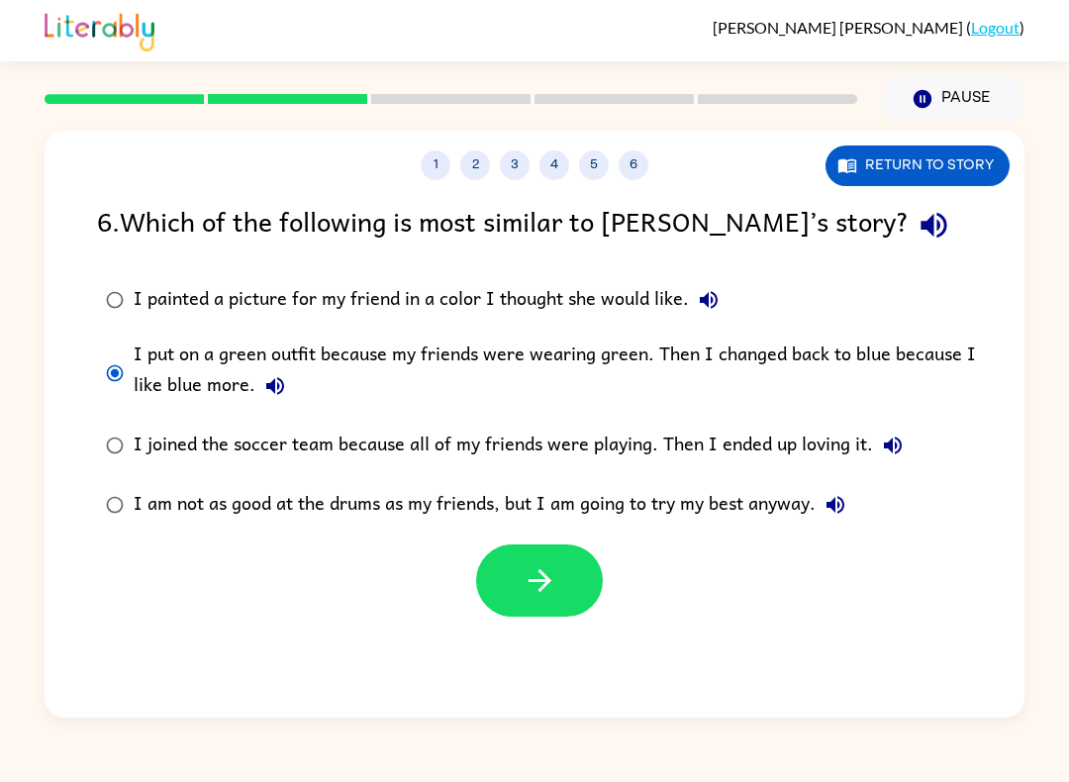
click at [255, 386] on button "I put on a green outfit because my friends were wearing green. Then I changed b…" at bounding box center [275, 386] width 40 height 40
click at [558, 593] on button "button" at bounding box center [539, 581] width 127 height 72
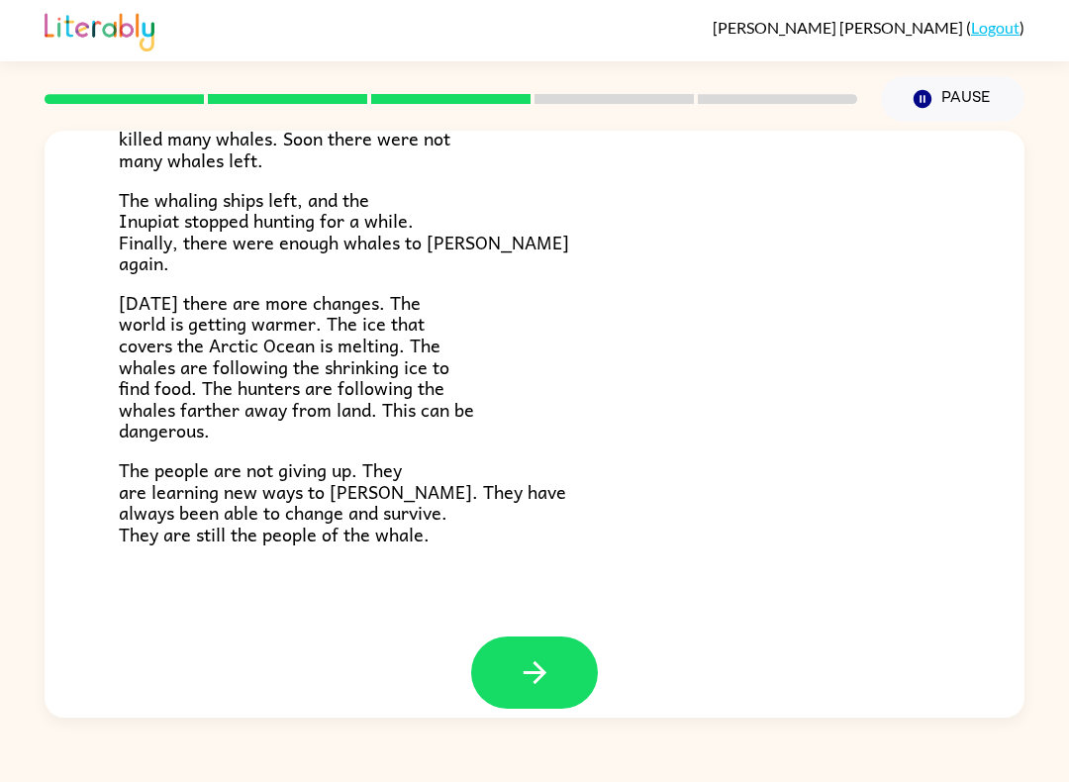
scroll to position [624, 0]
click at [530, 668] on icon "button" at bounding box center [535, 673] width 35 height 35
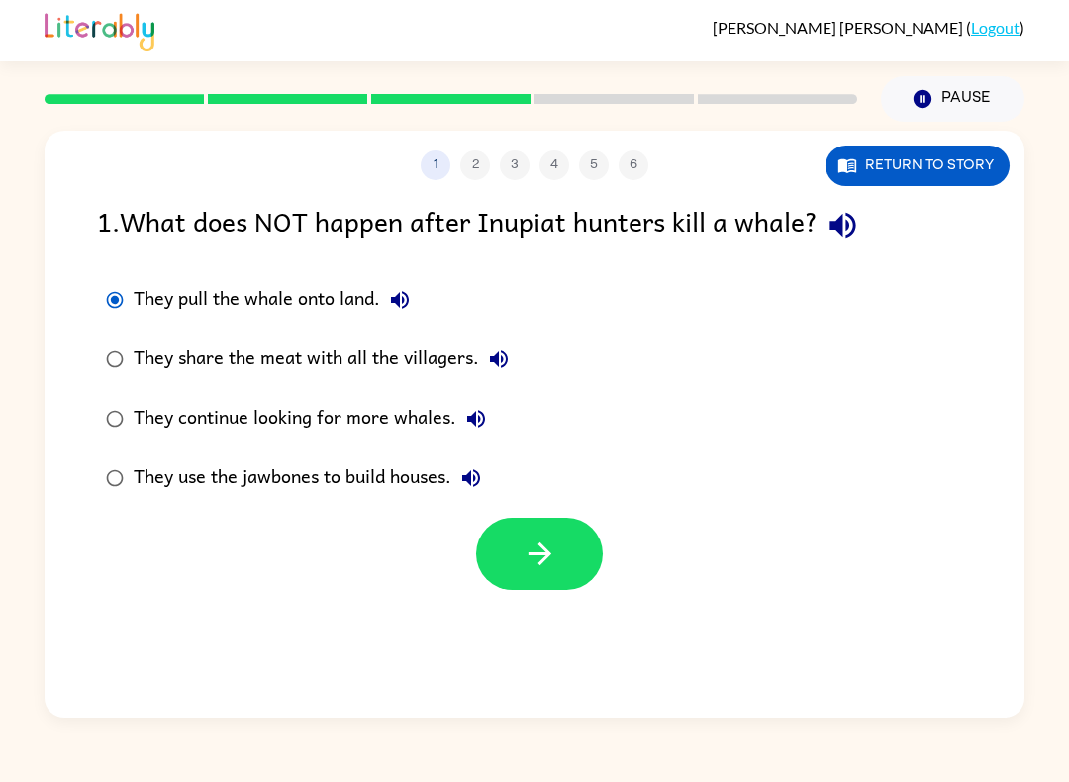
click at [518, 589] on button "button" at bounding box center [539, 554] width 127 height 72
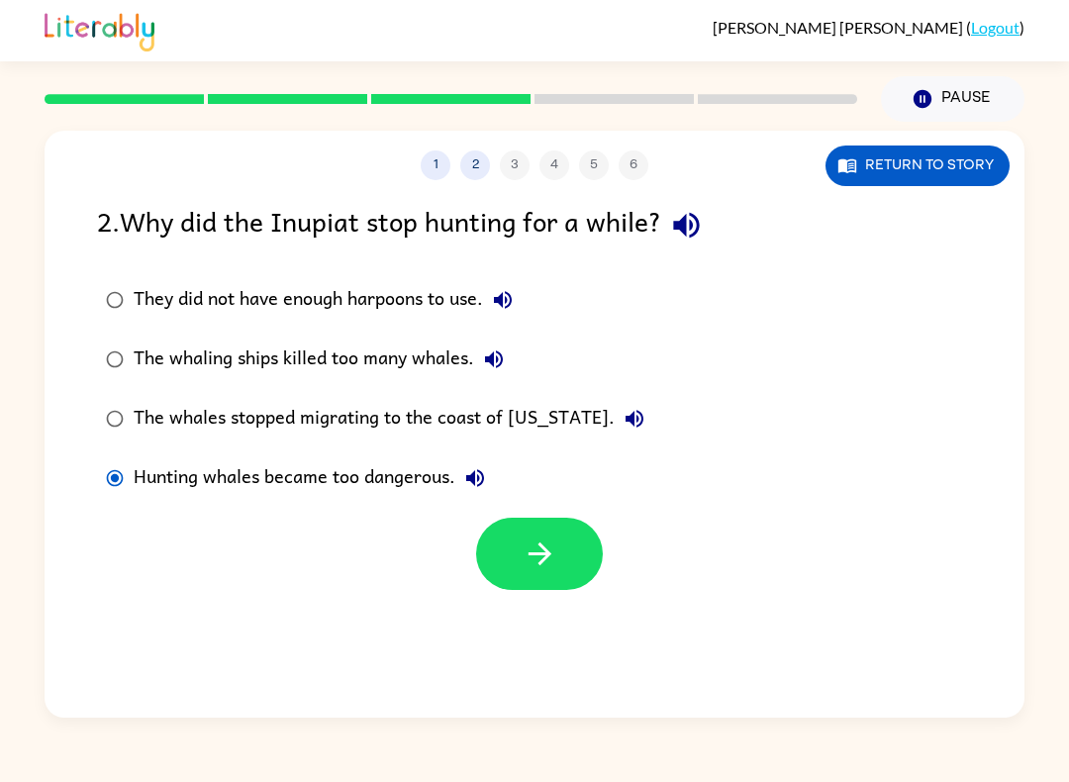
click at [126, 343] on label "The whaling ships killed too many whales." at bounding box center [375, 359] width 578 height 59
click at [605, 332] on label "The whaling ships killed too many whales." at bounding box center [375, 359] width 578 height 59
click at [476, 370] on div "The whaling ships killed too many whales." at bounding box center [324, 360] width 380 height 40
click at [502, 362] on icon "button" at bounding box center [494, 360] width 24 height 24
click at [476, 478] on icon "button" at bounding box center [475, 478] width 18 height 18
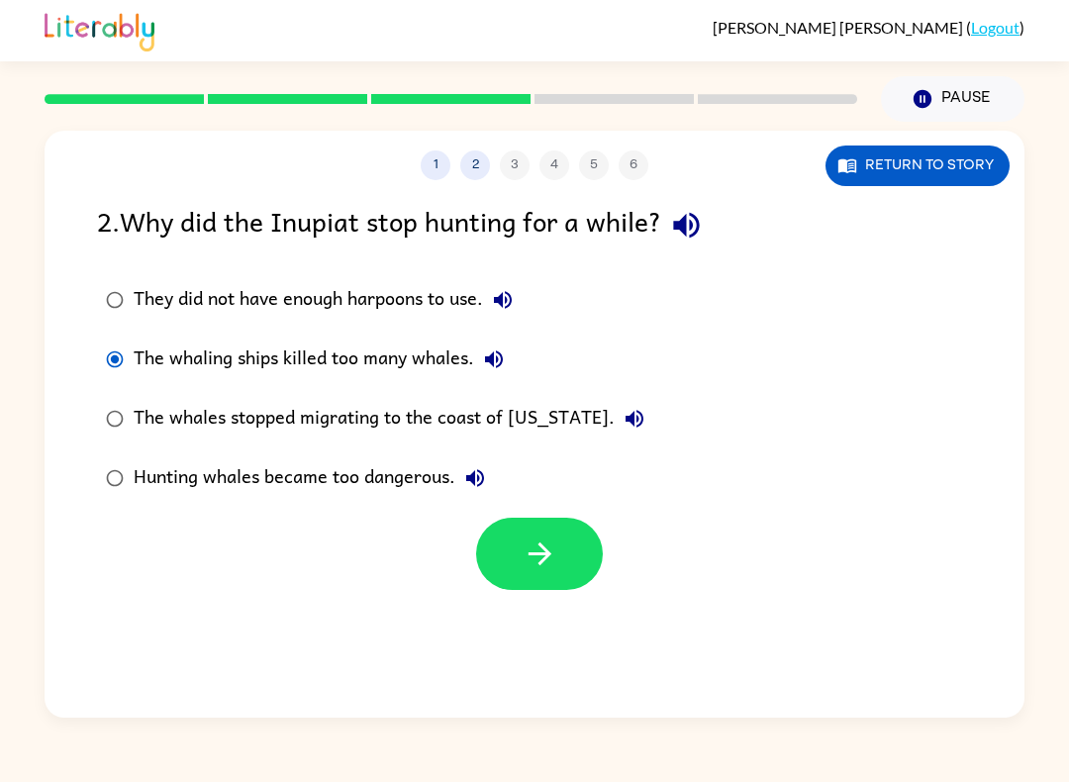
click at [547, 545] on icon "button" at bounding box center [540, 554] width 35 height 35
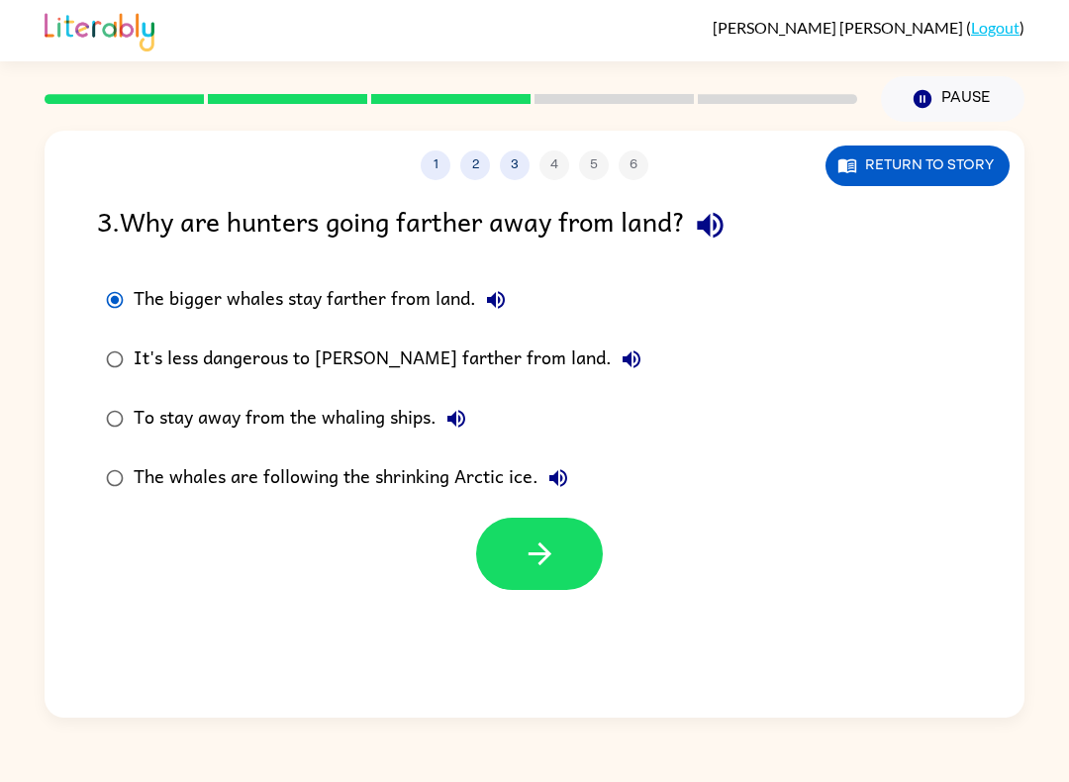
click at [129, 342] on label "It's less dangerous to [PERSON_NAME] farther from land." at bounding box center [373, 359] width 575 height 59
click at [511, 311] on button "The bigger whales stay farther from land." at bounding box center [496, 300] width 40 height 40
click at [501, 297] on icon "button" at bounding box center [496, 300] width 18 height 18
click at [623, 367] on icon "button" at bounding box center [632, 359] width 18 height 18
click at [513, 299] on button "The bigger whales stay farther from land." at bounding box center [496, 300] width 40 height 40
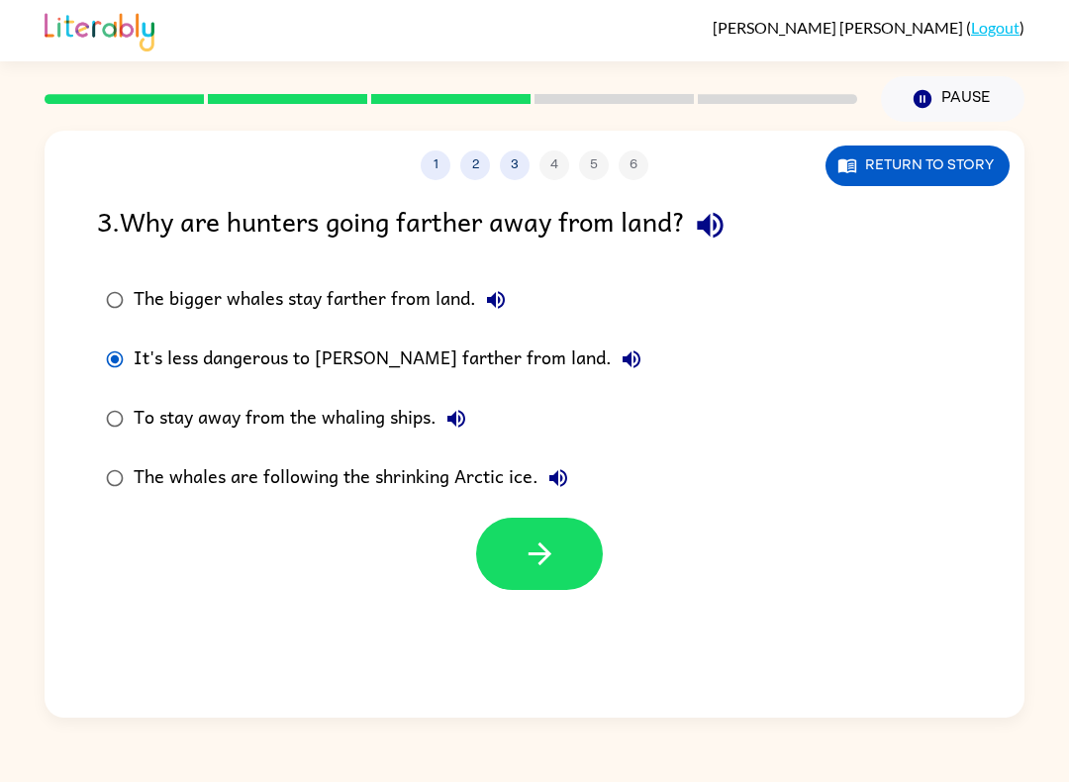
click at [930, 162] on button "Return to story" at bounding box center [918, 166] width 184 height 41
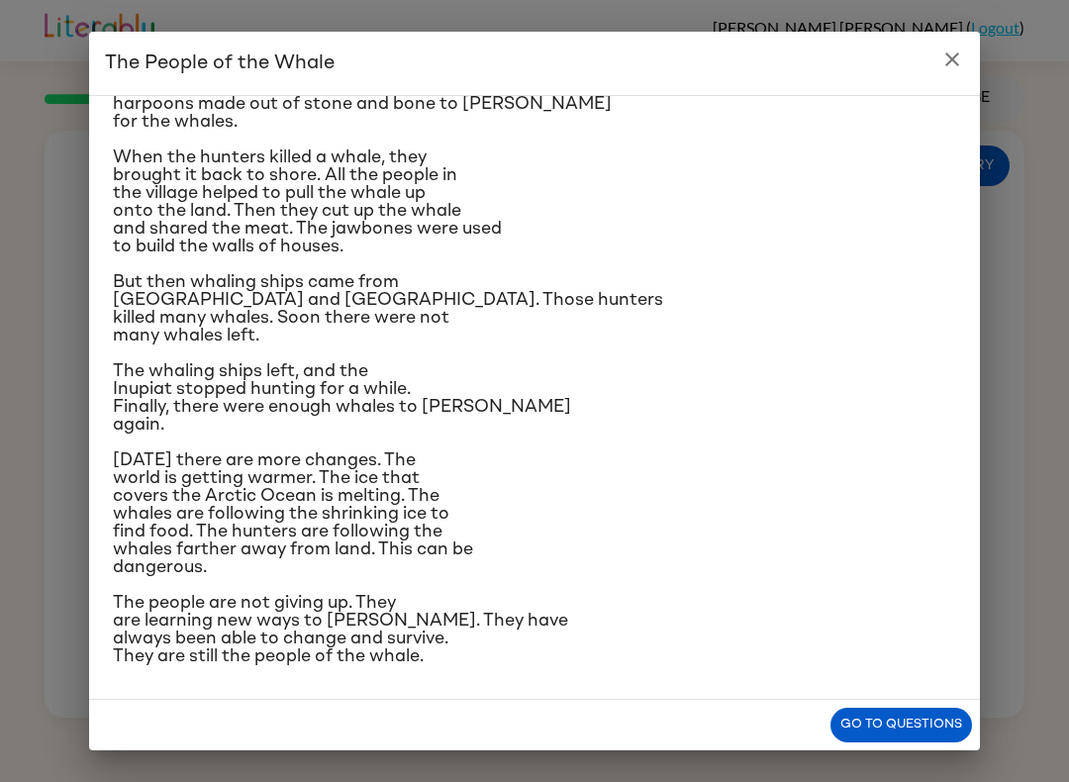
scroll to position [297, 0]
click at [906, 704] on div "Go to questions" at bounding box center [534, 725] width 891 height 50
click at [916, 725] on button "Go to questions" at bounding box center [902, 725] width 142 height 35
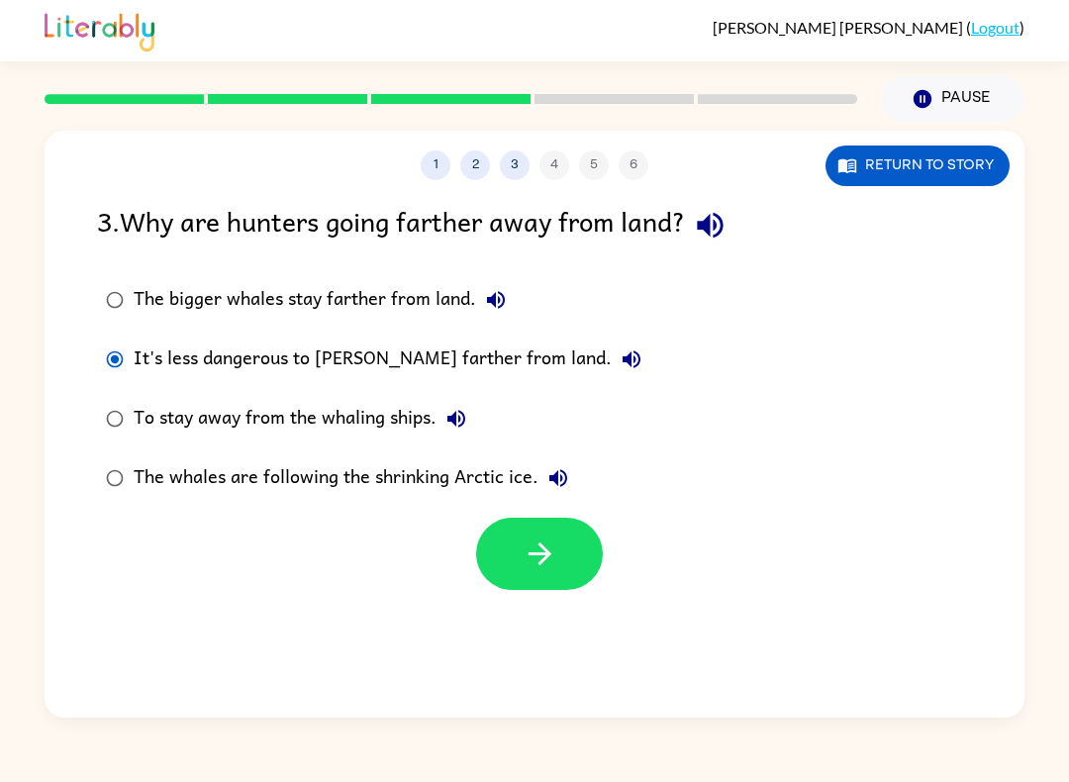
click at [428, 170] on button "1" at bounding box center [436, 165] width 30 height 30
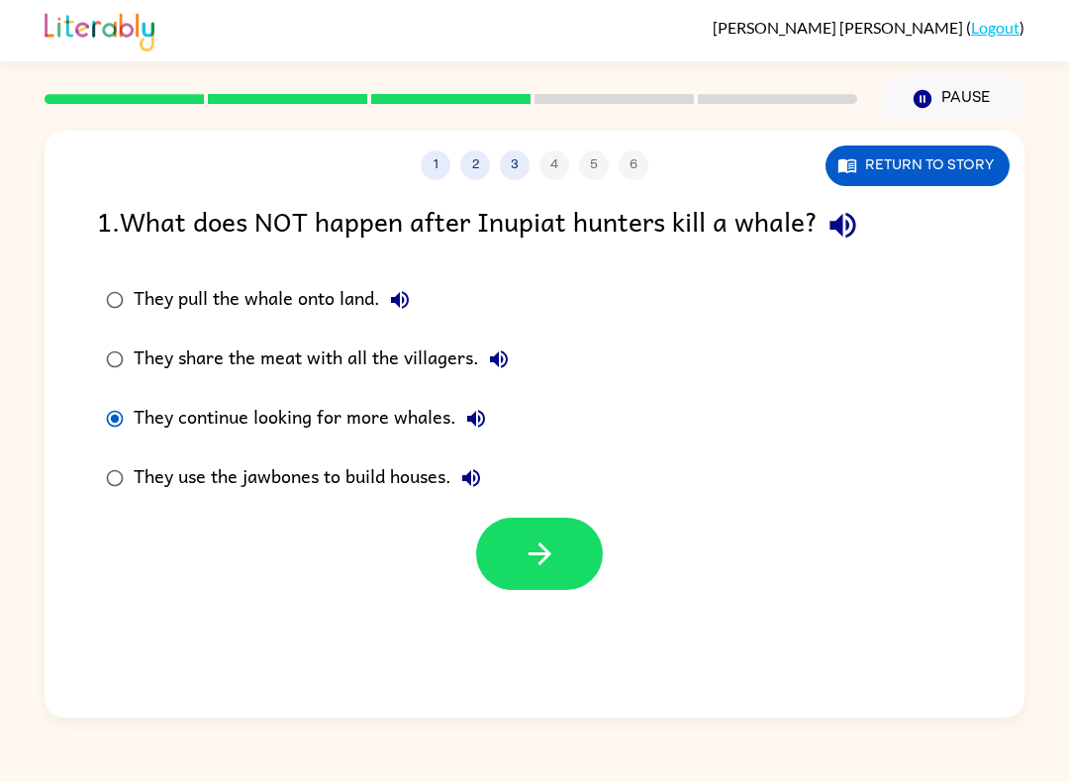
click at [525, 544] on icon "button" at bounding box center [540, 554] width 35 height 35
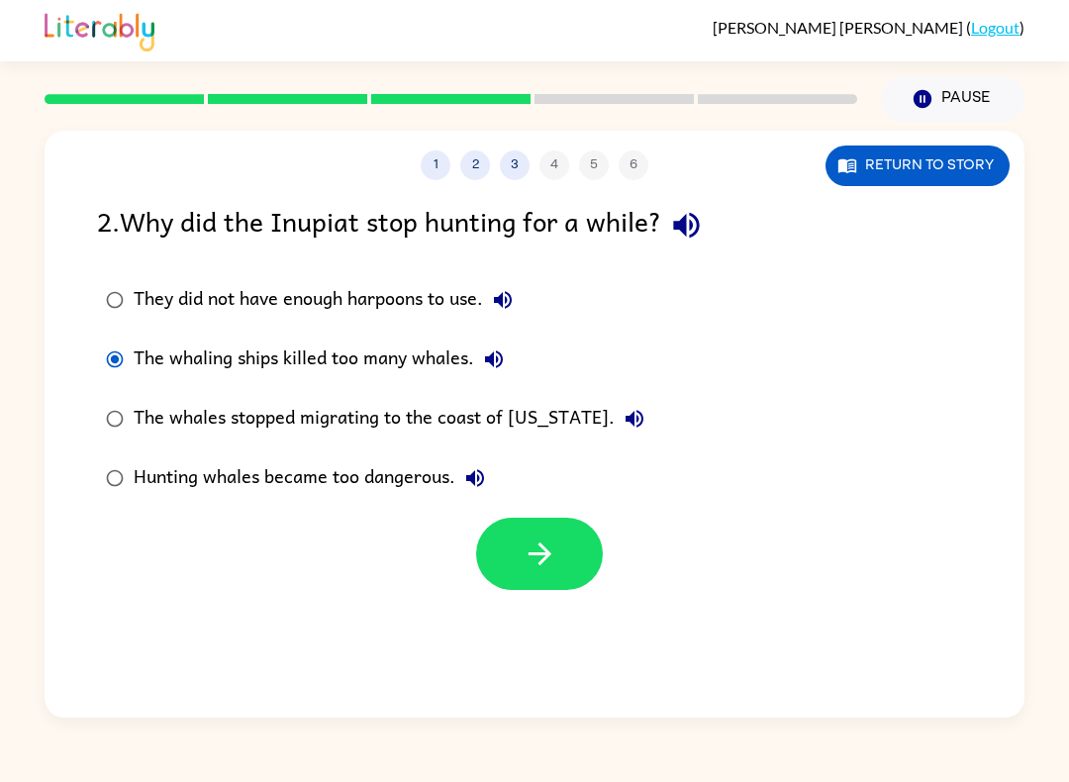
click at [898, 165] on button "Return to story" at bounding box center [918, 166] width 184 height 41
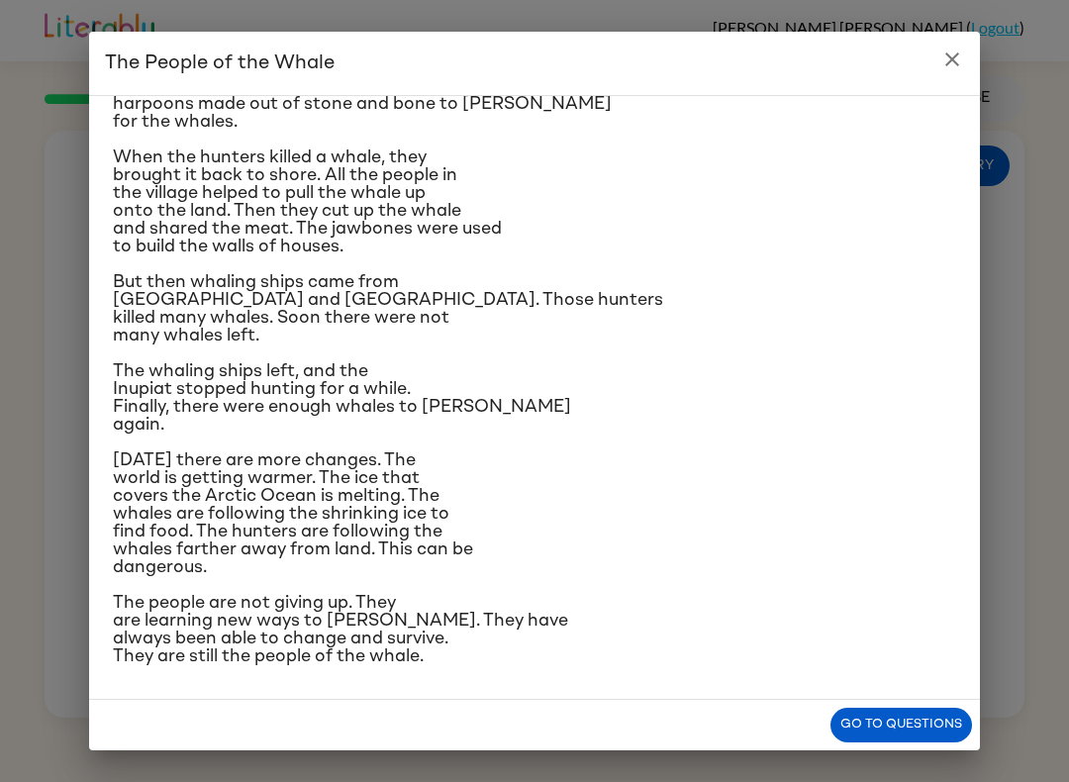
scroll to position [458, 0]
click at [901, 734] on button "Go to questions" at bounding box center [902, 725] width 142 height 35
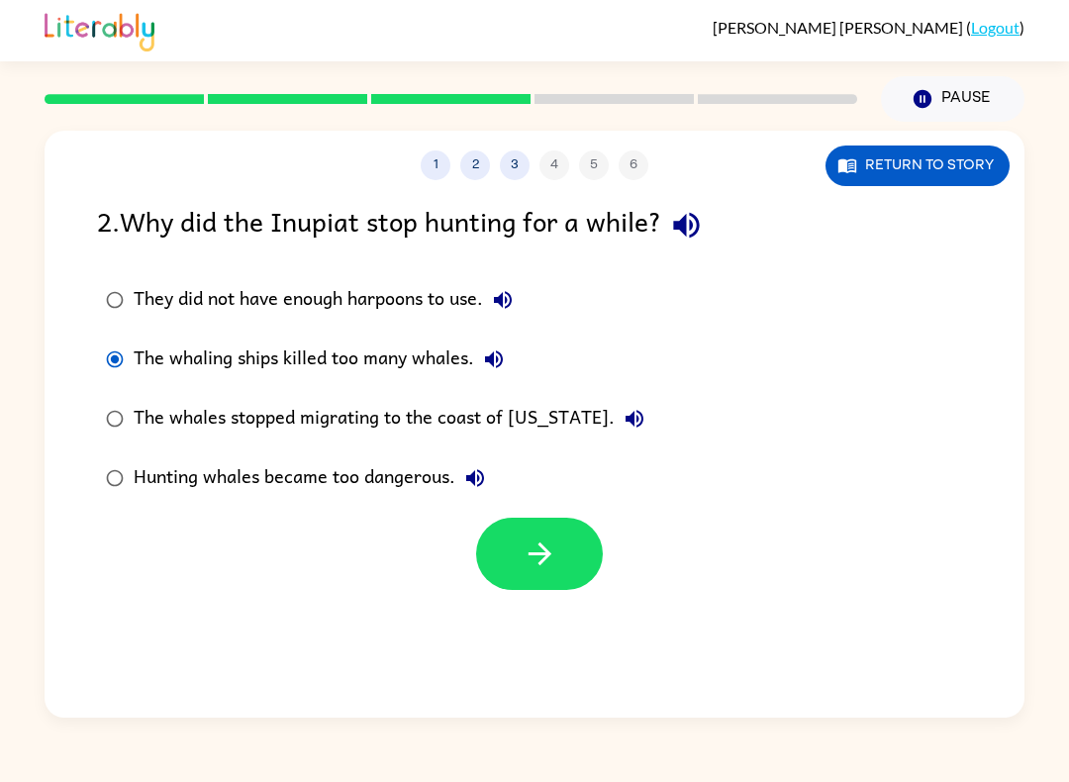
click at [549, 175] on div "1 2 3 4 5 6" at bounding box center [535, 165] width 980 height 30
click at [557, 163] on div "1 2 3 4 5 6" at bounding box center [535, 165] width 980 height 30
click at [561, 163] on div "1 2 3 4 5 6" at bounding box center [535, 165] width 980 height 30
click at [550, 550] on icon "button" at bounding box center [540, 554] width 35 height 35
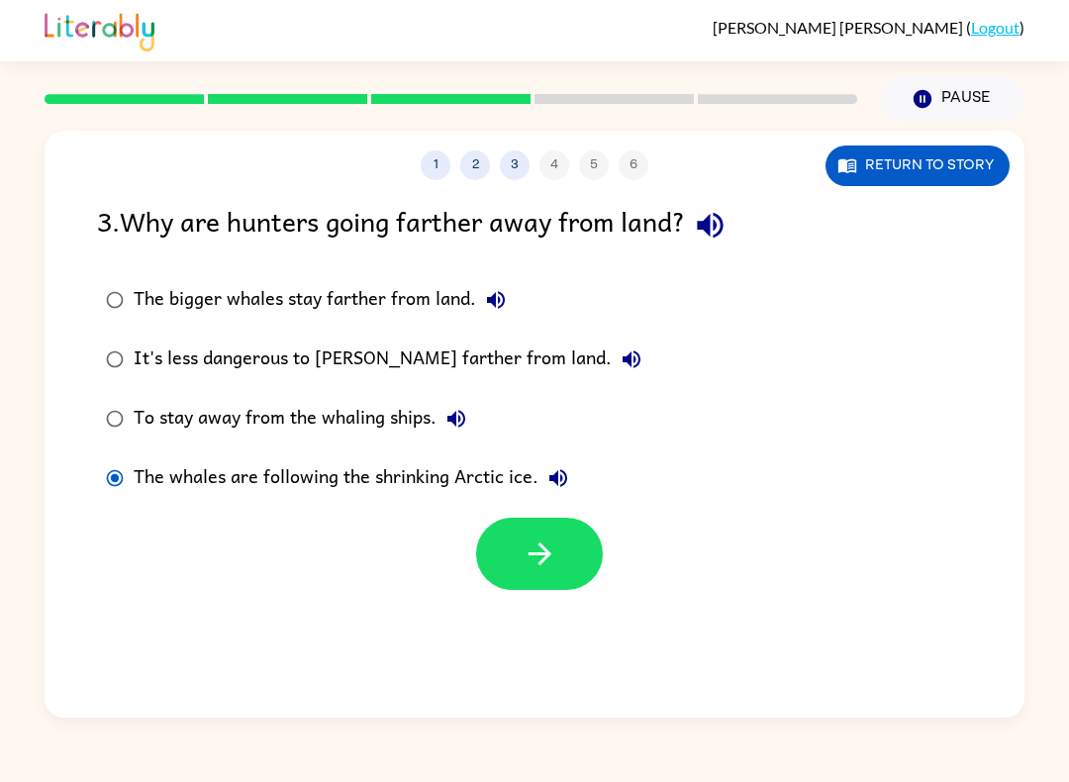
click at [543, 571] on icon "button" at bounding box center [540, 554] width 35 height 35
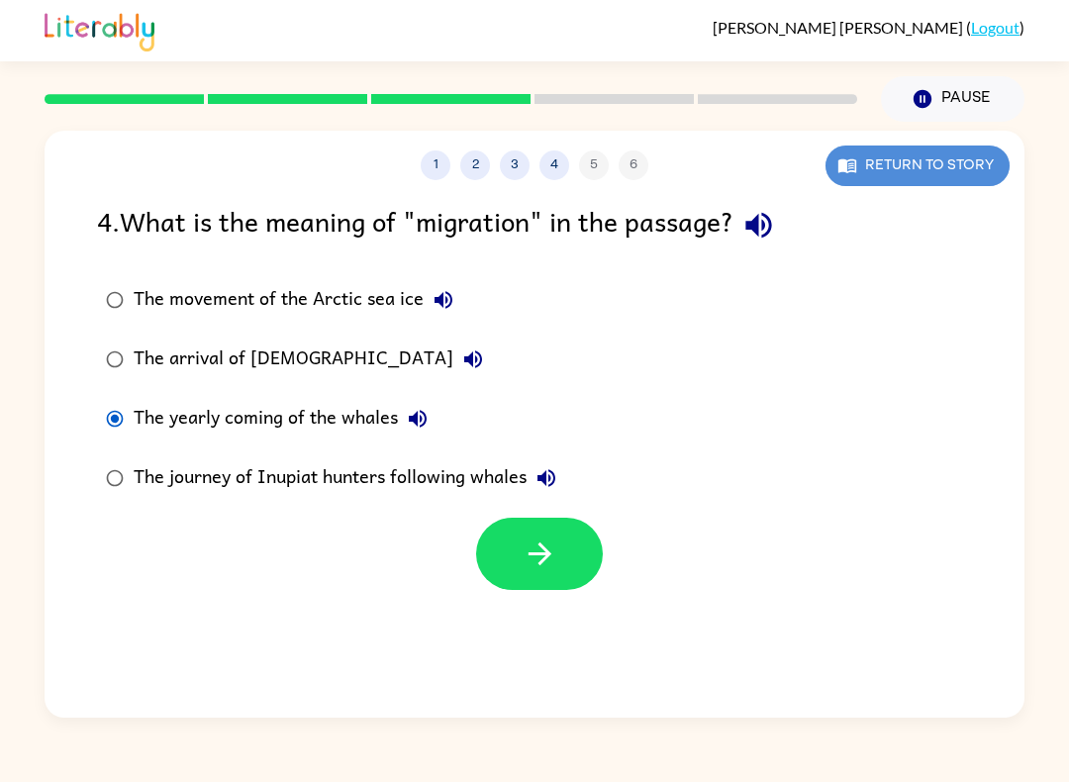
click at [930, 173] on button "Return to story" at bounding box center [918, 166] width 184 height 41
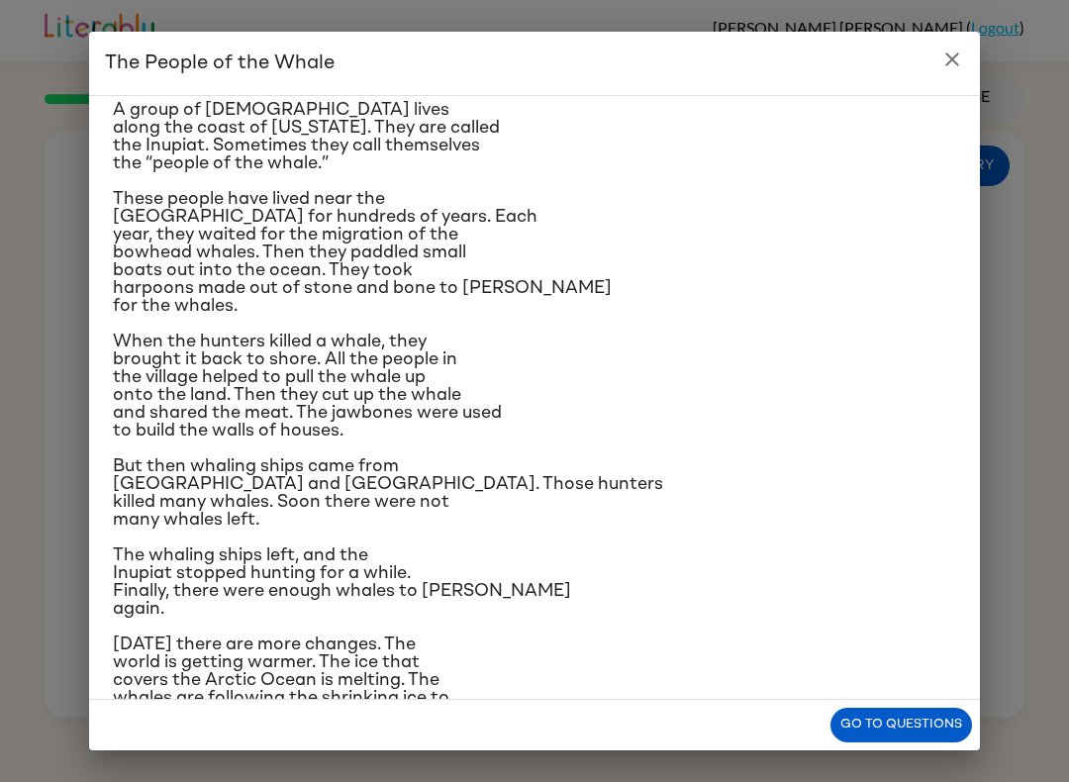
scroll to position [56, 0]
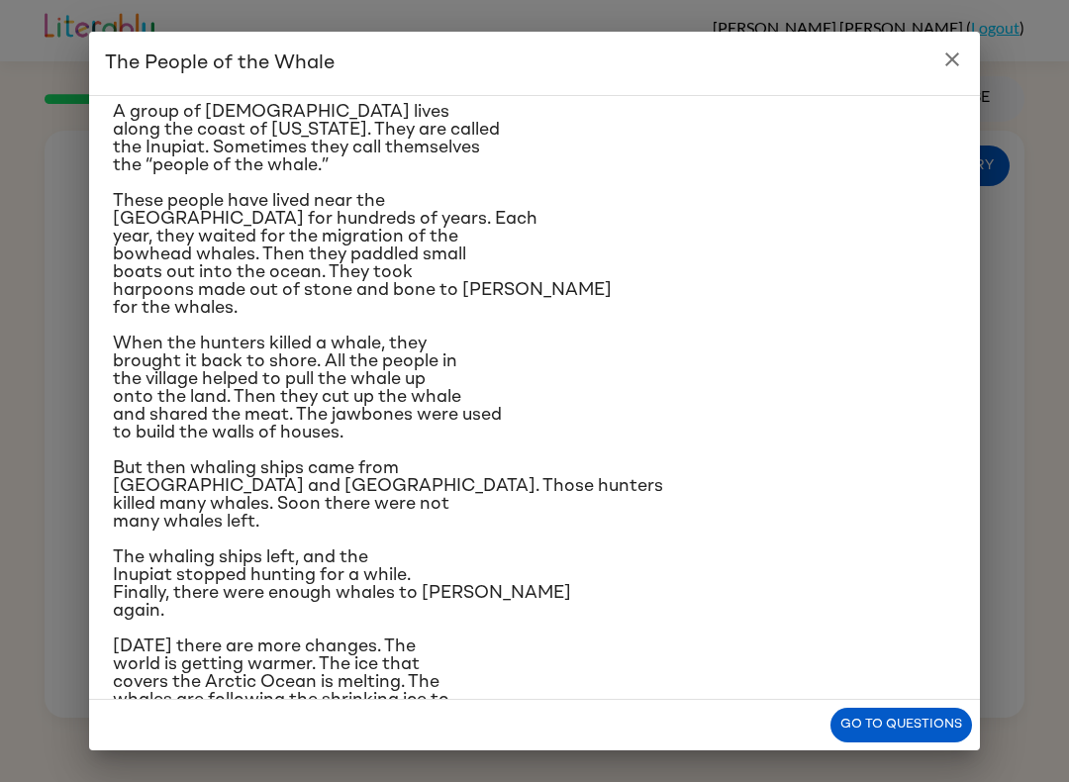
click at [969, 30] on div "The People of the Whale A group of [DEMOGRAPHIC_DATA] lives along the coast of …" at bounding box center [534, 391] width 1069 height 782
click at [968, 29] on div "[PERSON_NAME] ( Logout )" at bounding box center [869, 27] width 312 height 19
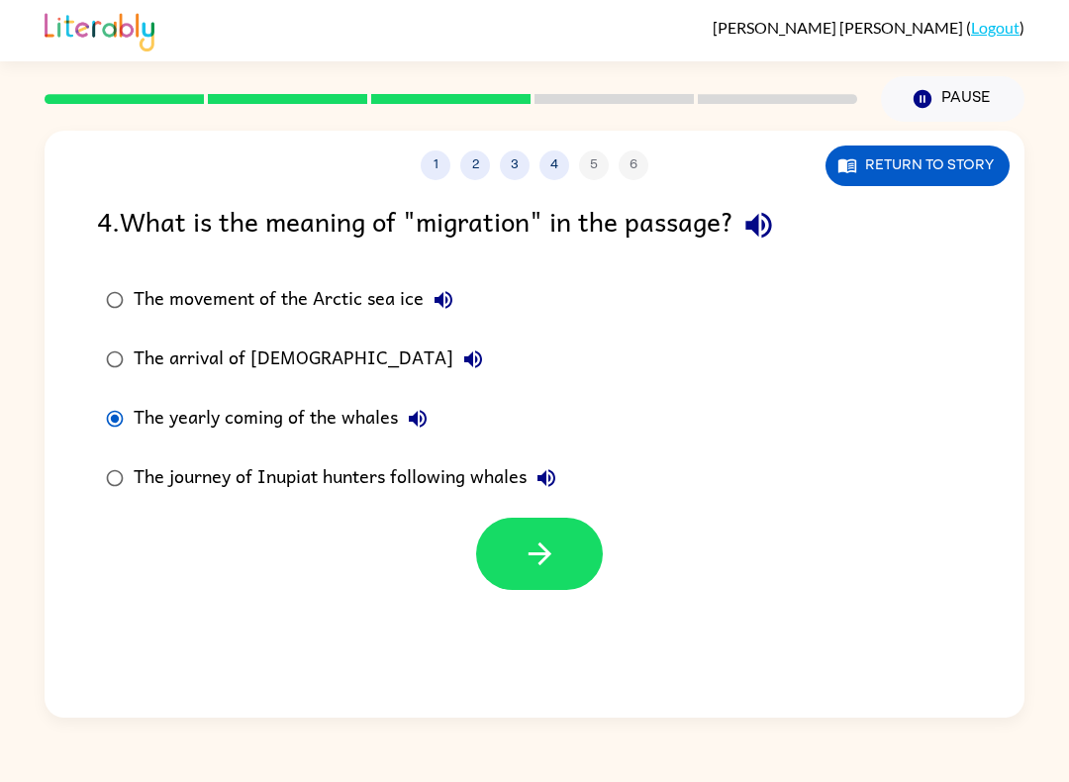
click at [938, 172] on button "Return to story" at bounding box center [918, 166] width 184 height 41
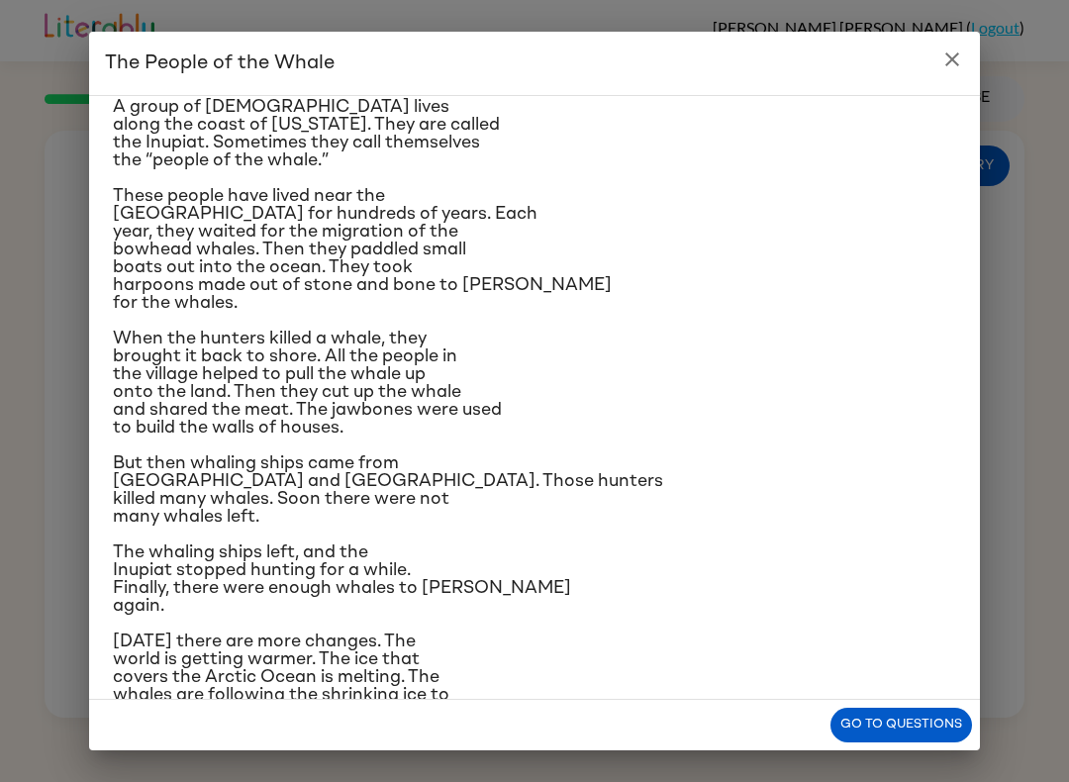
scroll to position [62, 0]
click at [892, 714] on button "Go to questions" at bounding box center [902, 725] width 142 height 35
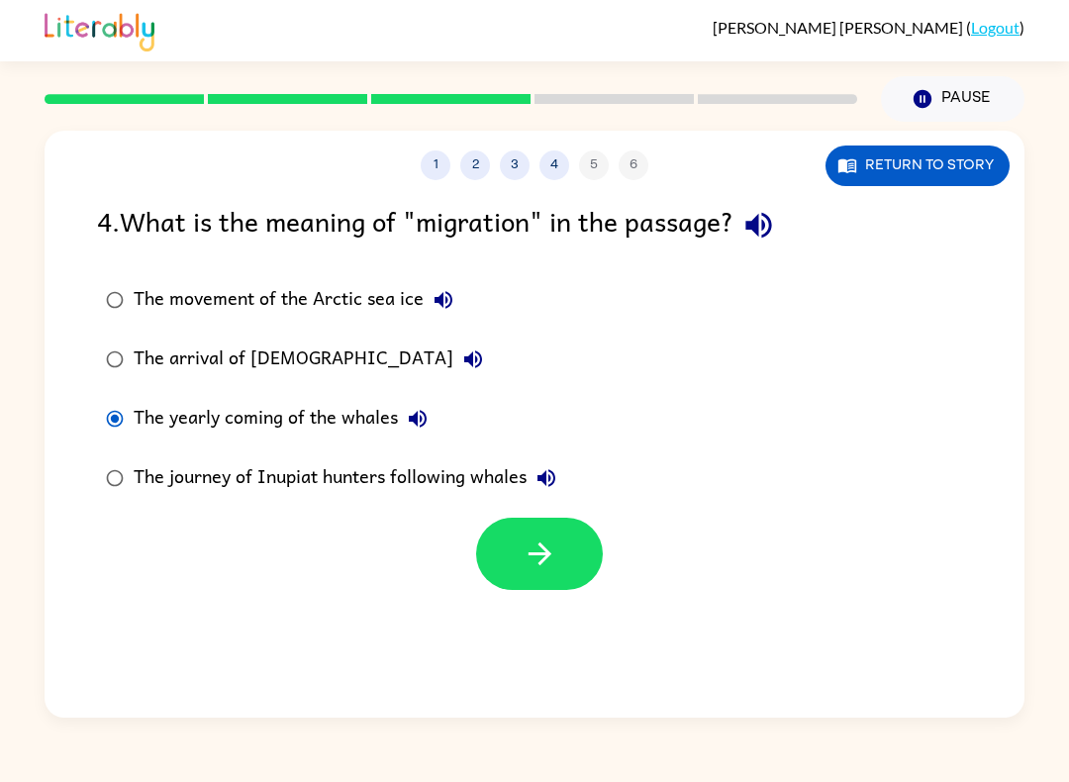
click at [557, 544] on button "button" at bounding box center [539, 554] width 127 height 72
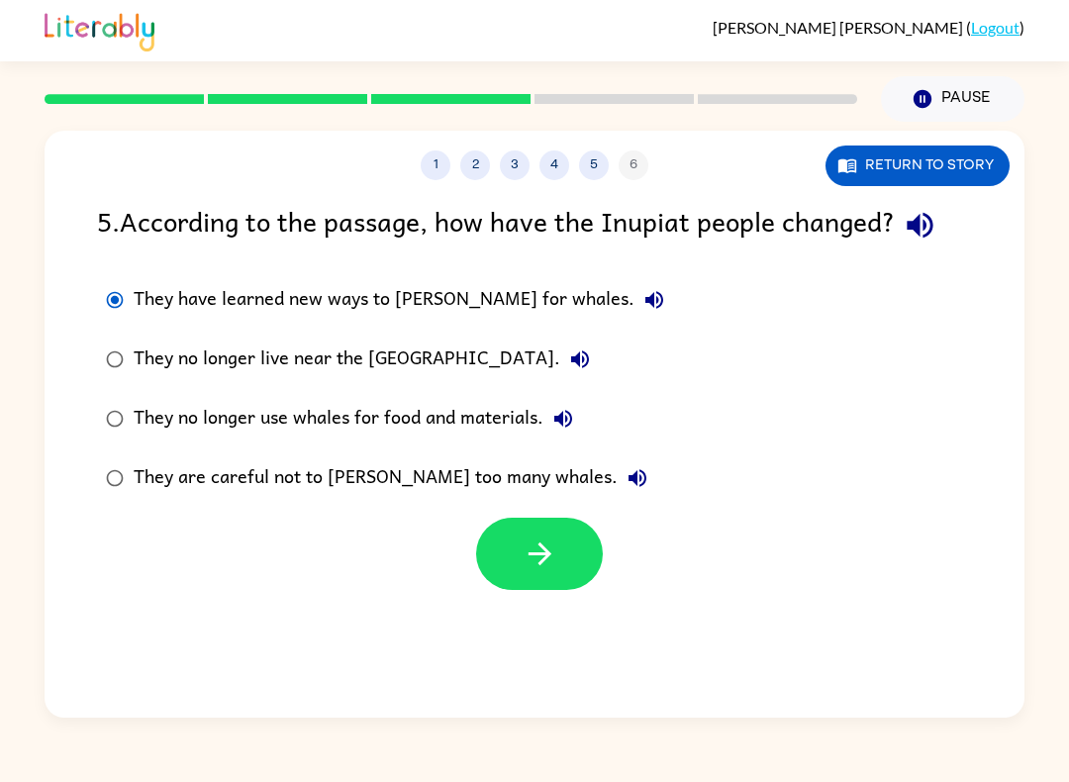
click at [539, 551] on icon "button" at bounding box center [540, 554] width 35 height 35
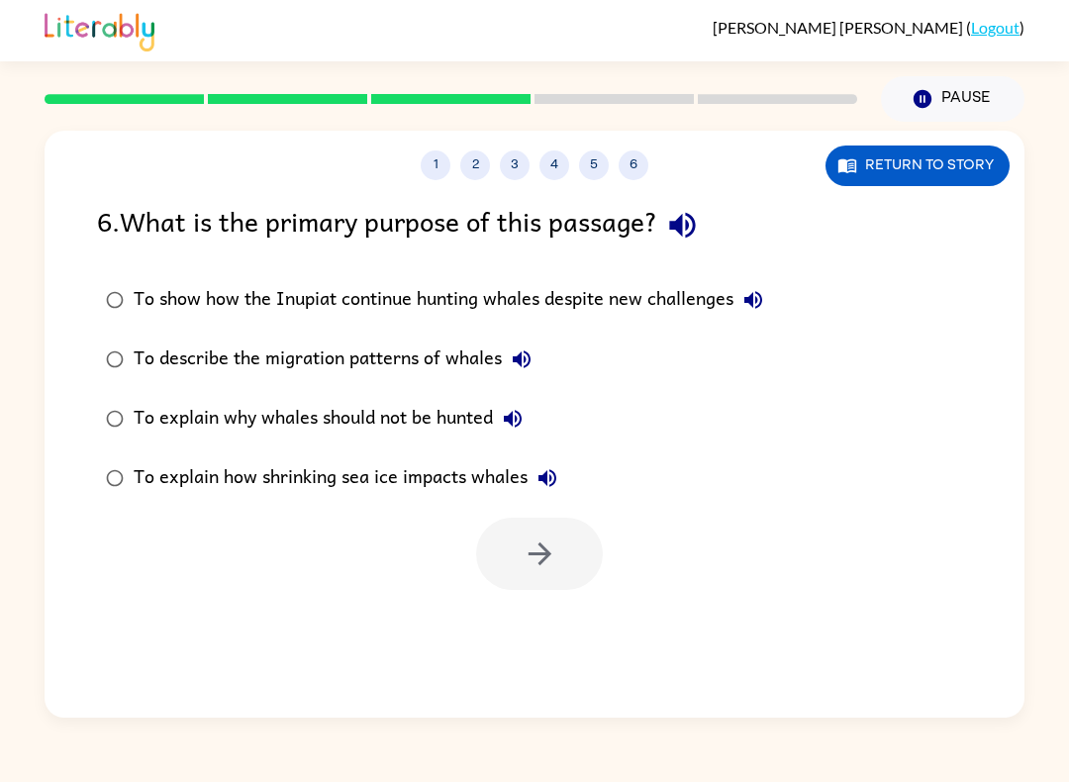
click at [529, 367] on icon "button" at bounding box center [522, 360] width 24 height 24
click at [764, 315] on button "To show how the Inupiat continue hunting whales despite new challenges" at bounding box center [754, 300] width 40 height 40
click at [572, 552] on button "button" at bounding box center [539, 554] width 127 height 72
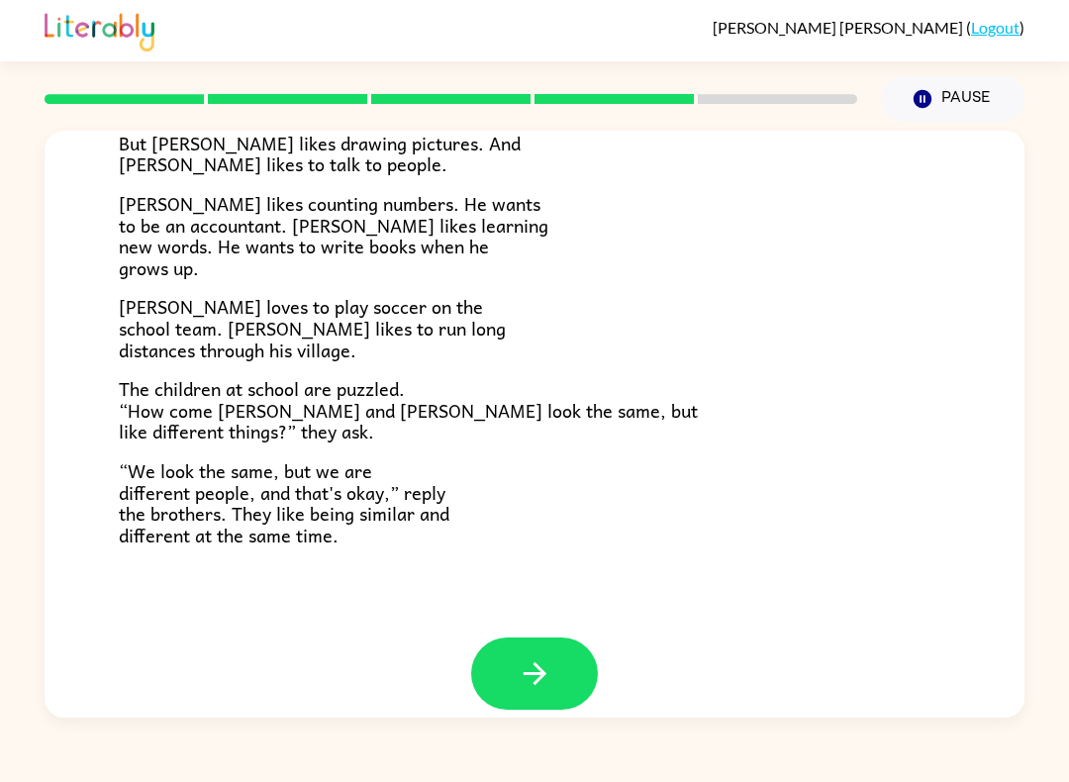
scroll to position [380, 0]
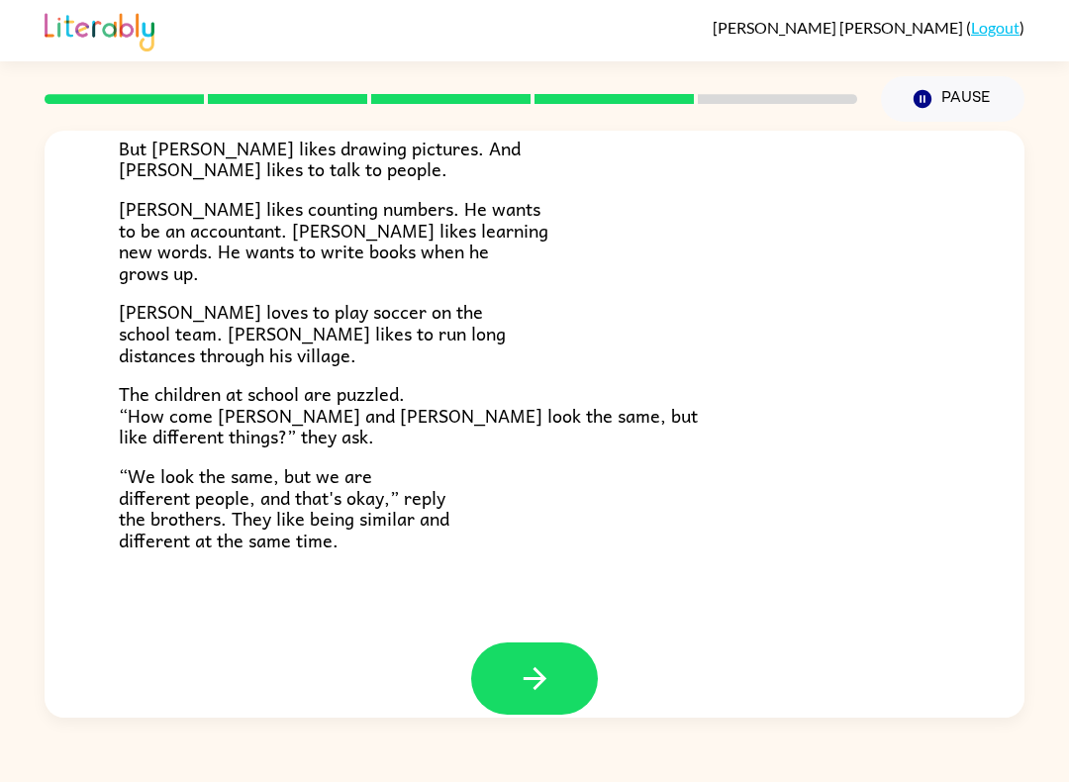
click at [525, 661] on icon "button" at bounding box center [535, 678] width 35 height 35
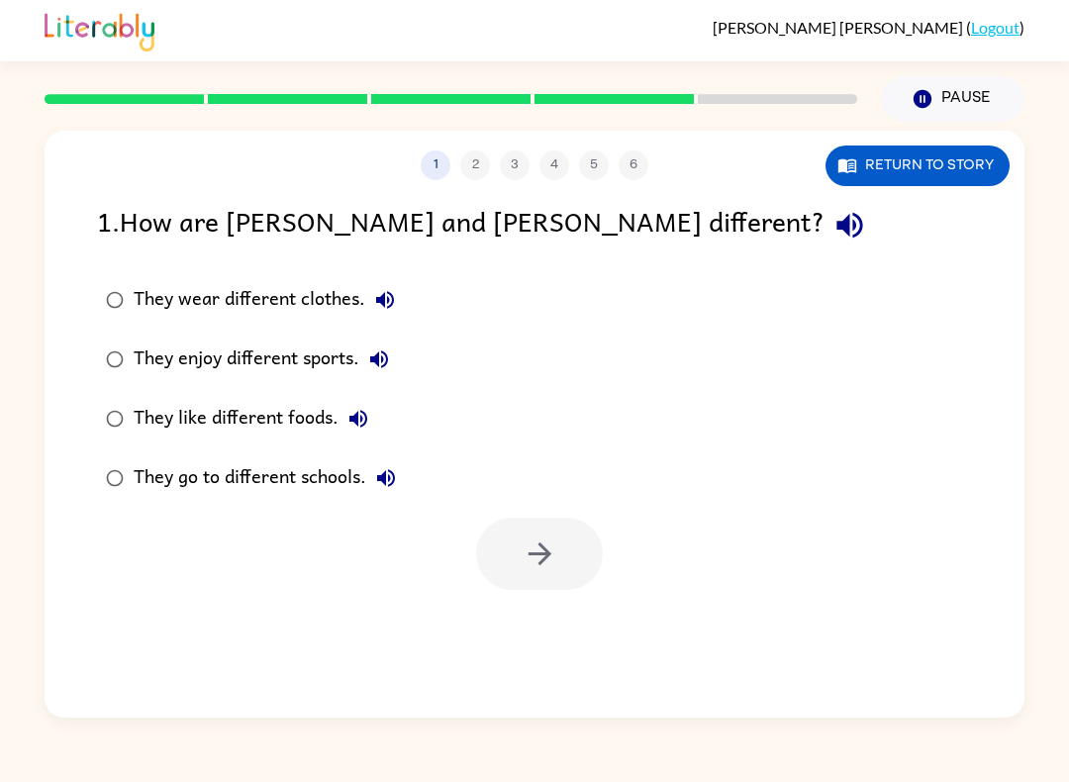
scroll to position [0, 0]
click at [567, 566] on button "button" at bounding box center [539, 554] width 127 height 72
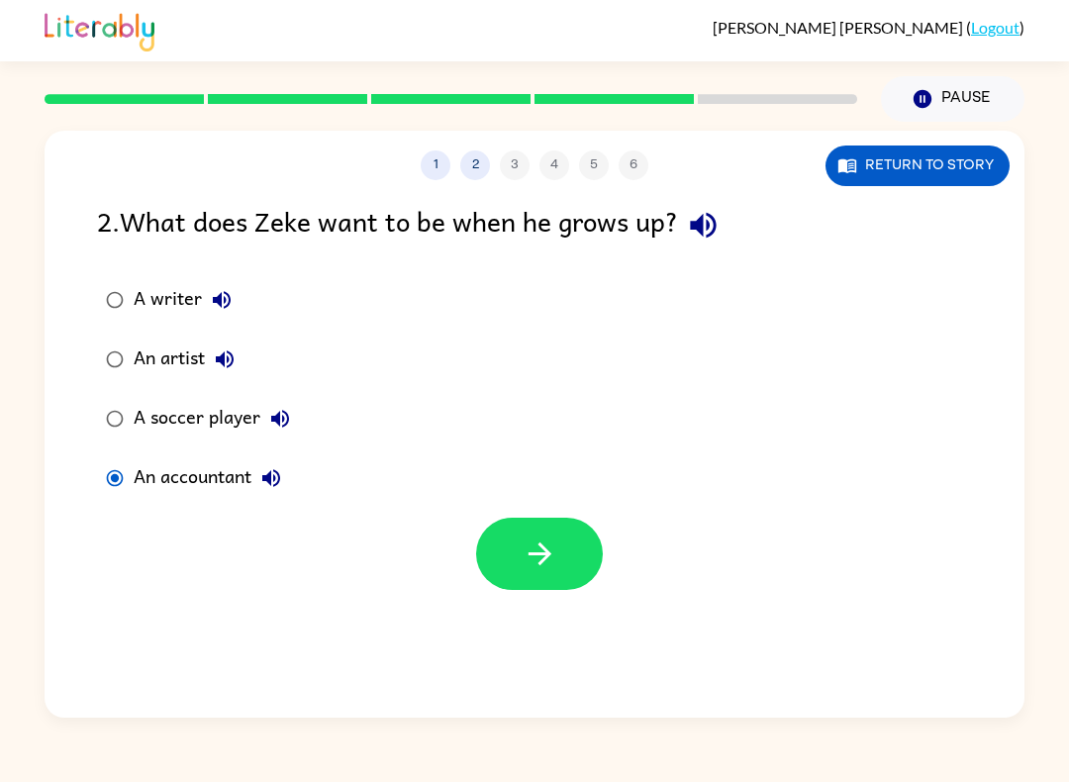
click at [532, 547] on icon "button" at bounding box center [540, 554] width 35 height 35
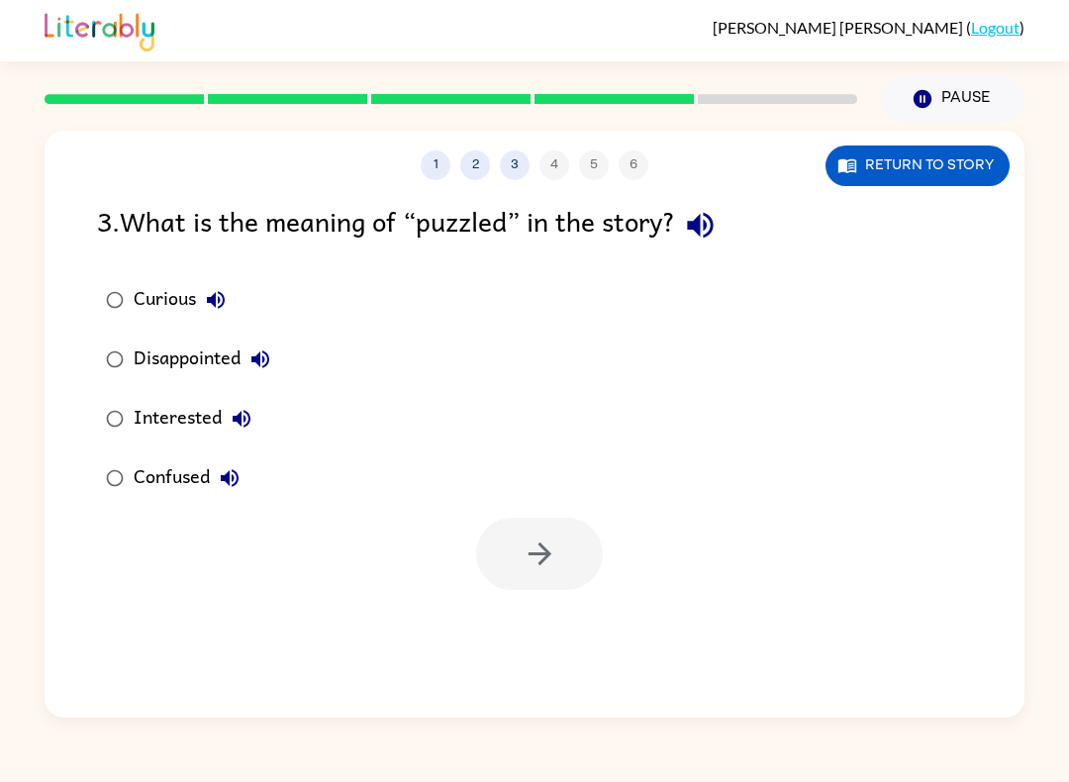
click at [918, 153] on button "Return to story" at bounding box center [918, 166] width 184 height 41
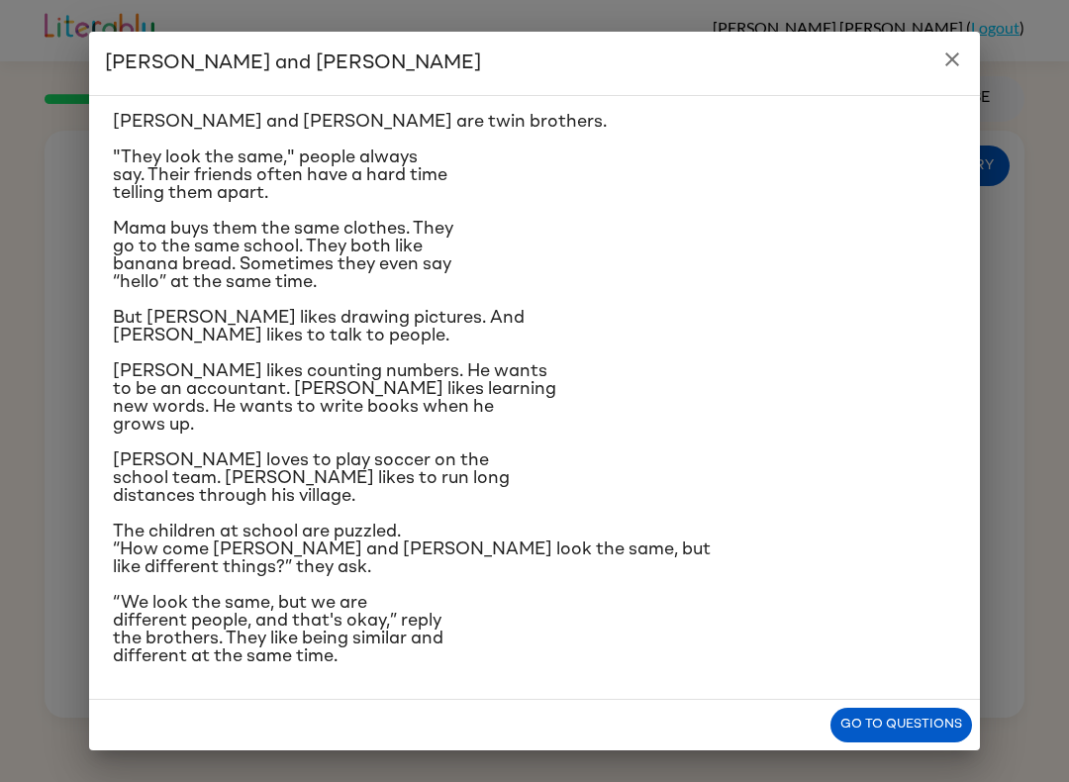
scroll to position [188, 0]
click at [869, 718] on button "Go to questions" at bounding box center [902, 725] width 142 height 35
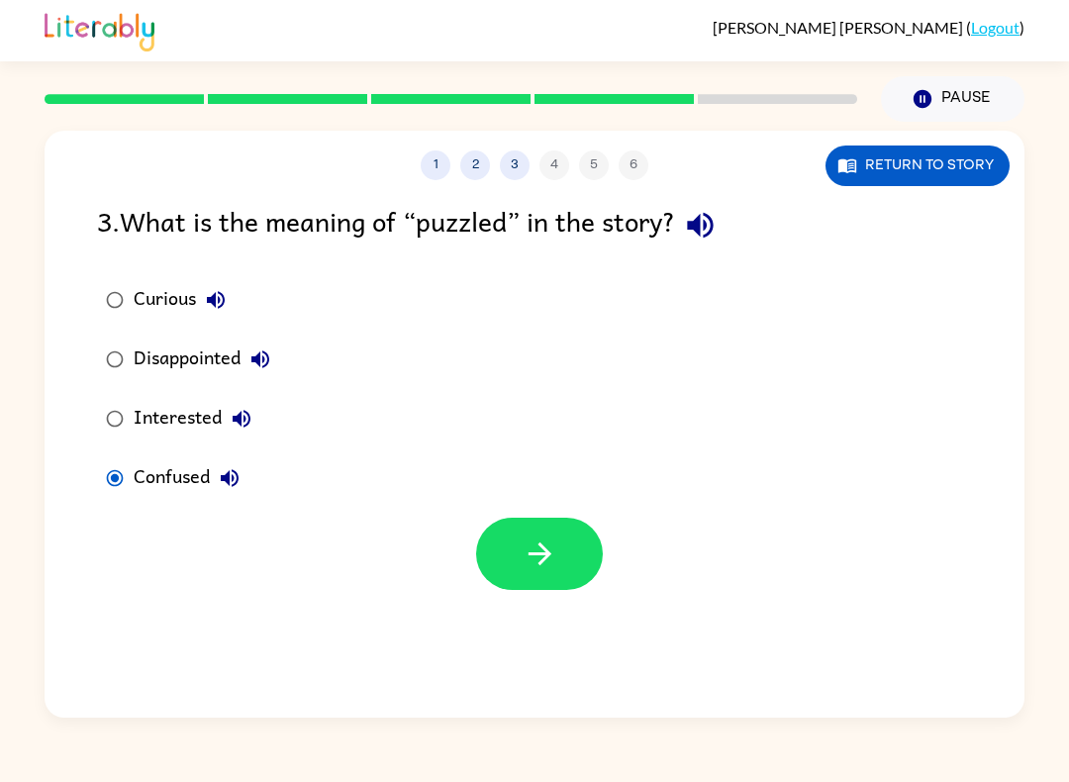
click at [597, 549] on button "button" at bounding box center [539, 554] width 127 height 72
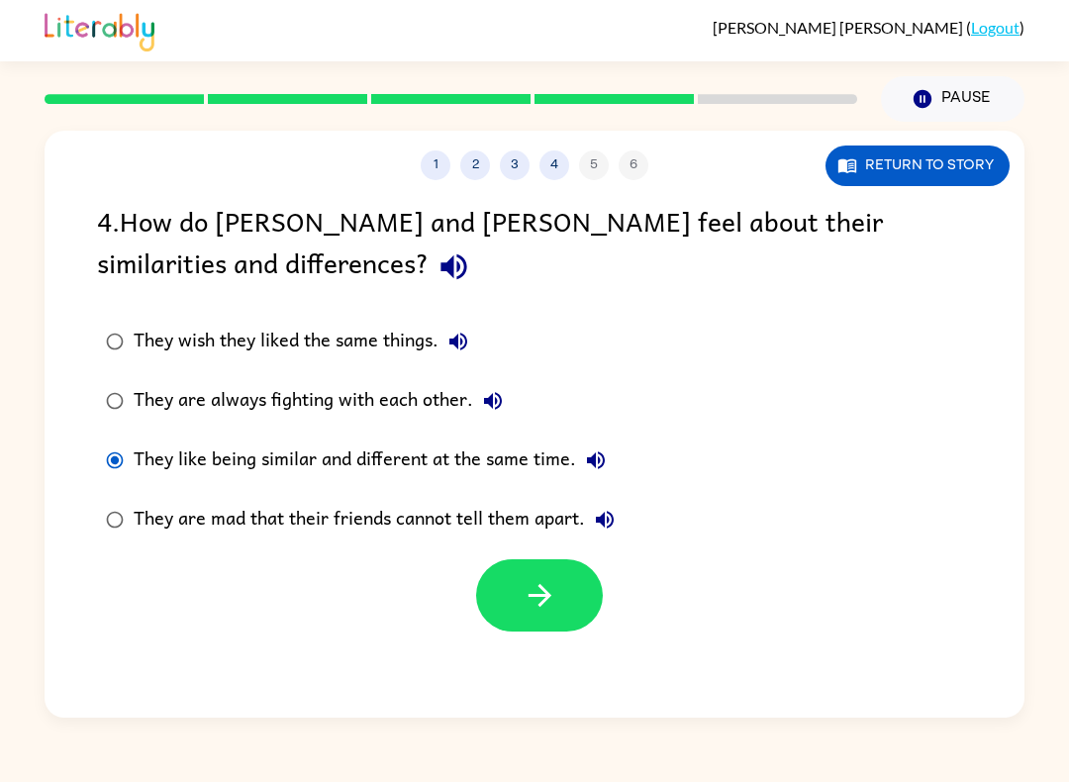
click at [528, 589] on icon "button" at bounding box center [540, 595] width 35 height 35
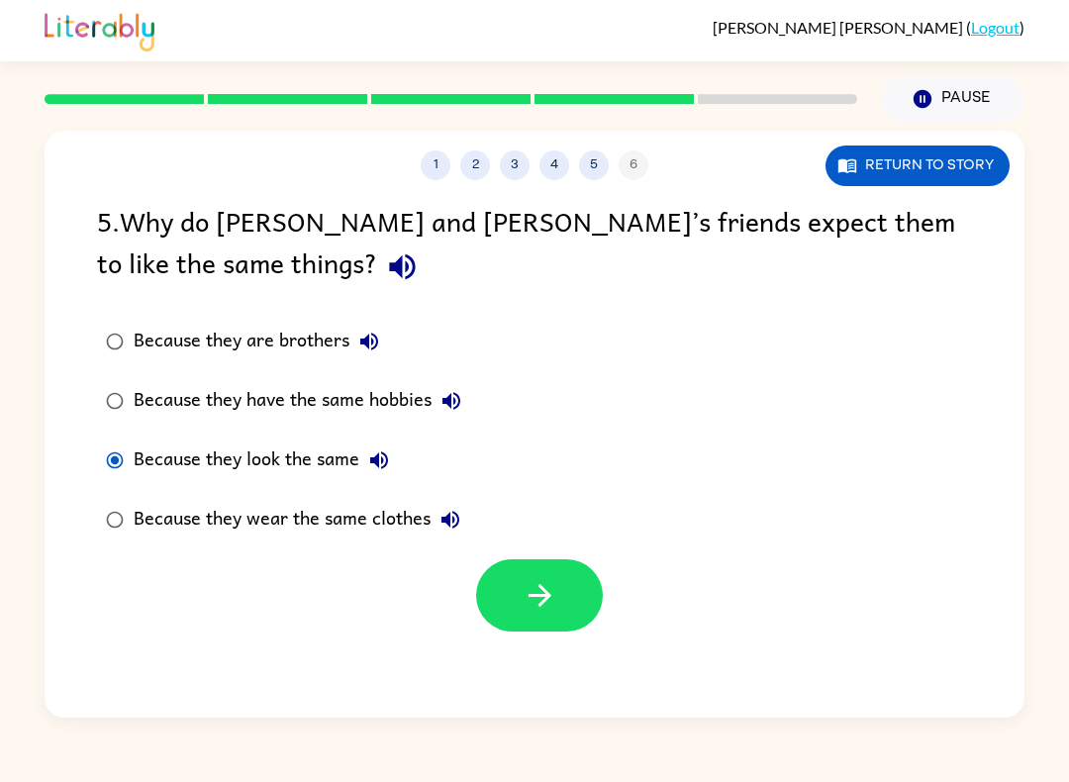
click at [376, 446] on button "Because they look the same" at bounding box center [379, 461] width 40 height 40
click at [477, 568] on div at bounding box center [539, 595] width 127 height 72
click at [503, 594] on button "button" at bounding box center [539, 595] width 127 height 72
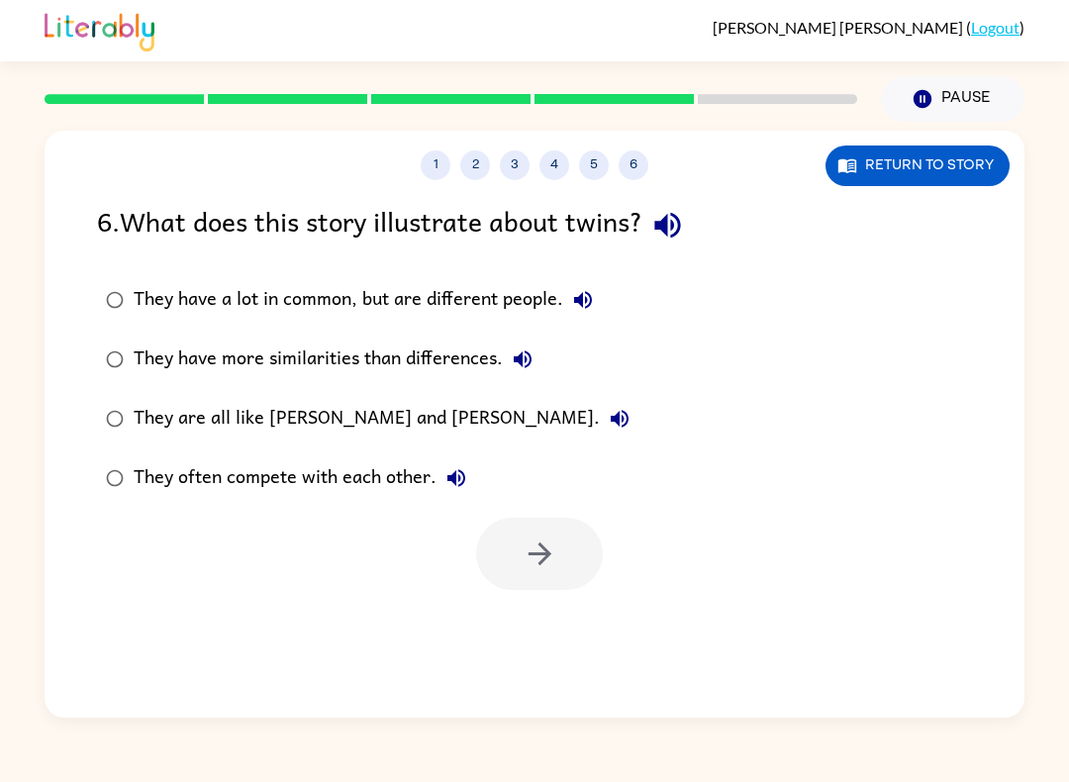
click at [581, 309] on icon "button" at bounding box center [583, 300] width 24 height 24
click at [531, 357] on icon "button" at bounding box center [523, 359] width 18 height 18
click at [461, 478] on icon "button" at bounding box center [457, 478] width 24 height 24
click at [512, 355] on icon "button" at bounding box center [523, 360] width 24 height 24
click at [529, 584] on button "button" at bounding box center [539, 554] width 127 height 72
